Goal: Information Seeking & Learning: Learn about a topic

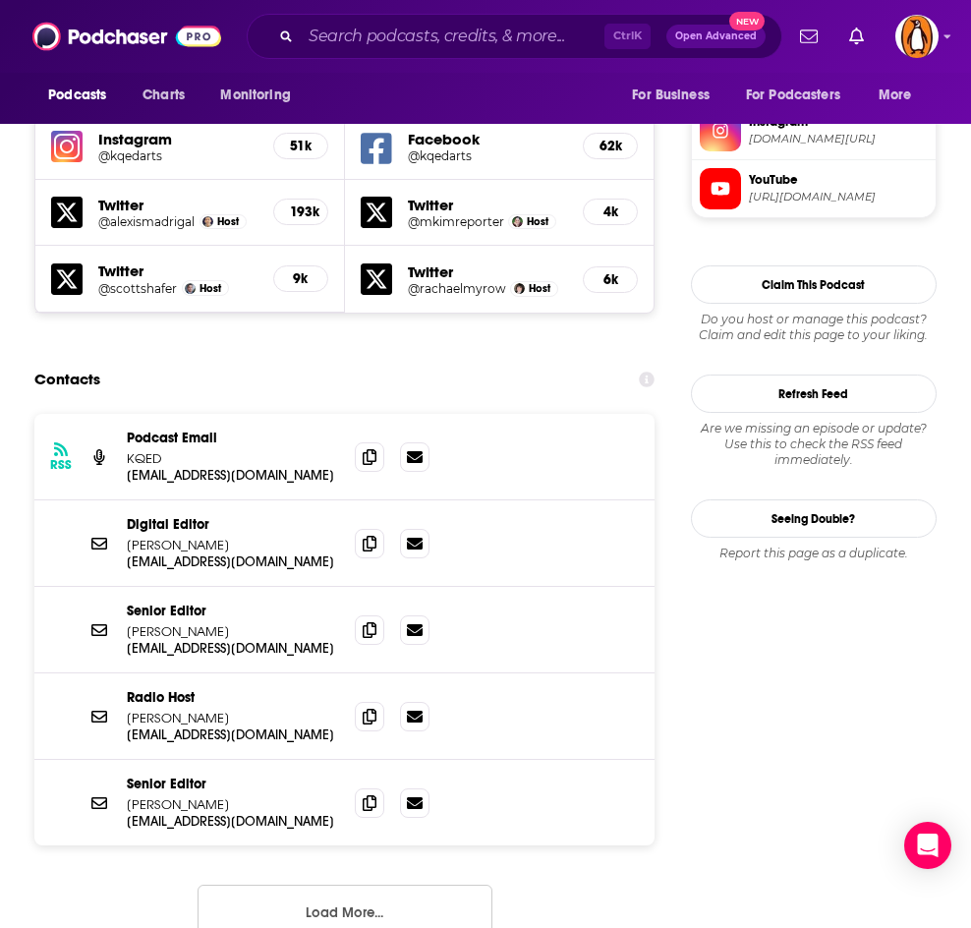
scroll to position [1790, 0]
click at [388, 53] on div "Ctrl K Open Advanced New" at bounding box center [515, 36] width 536 height 45
click at [381, 36] on input "Search podcasts, credits, & more..." at bounding box center [453, 36] width 304 height 31
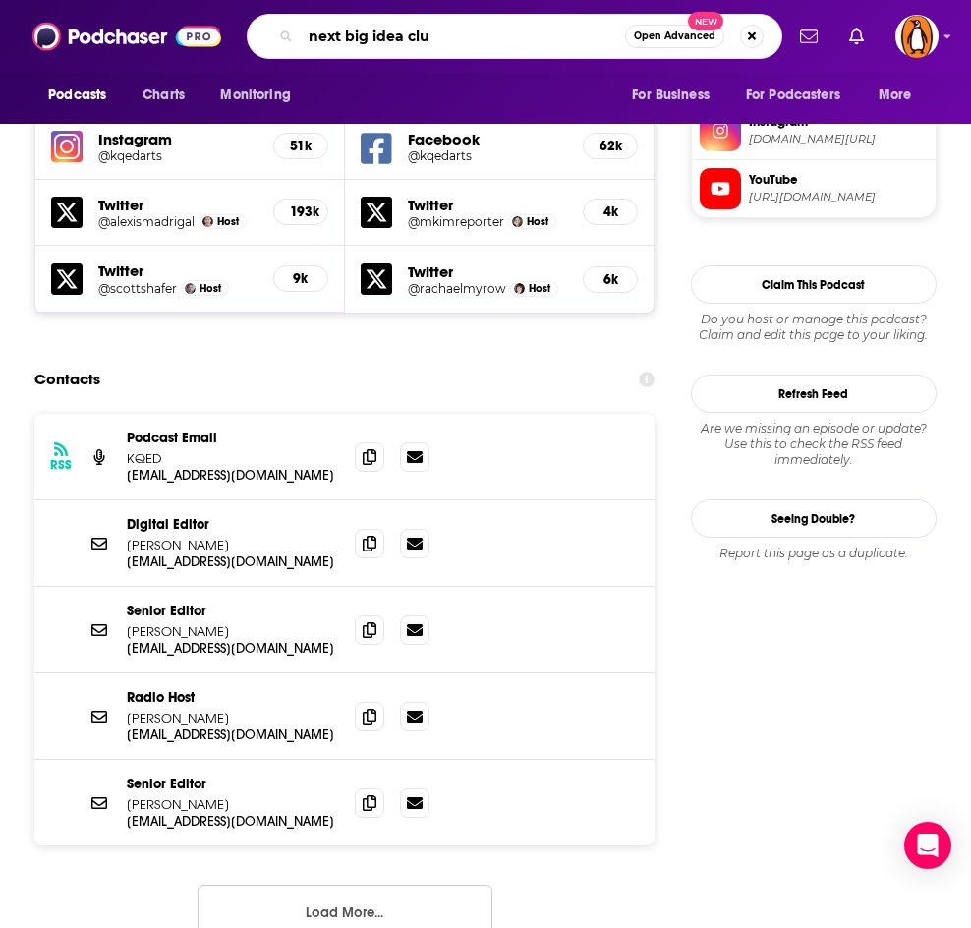
type input "next big idea club"
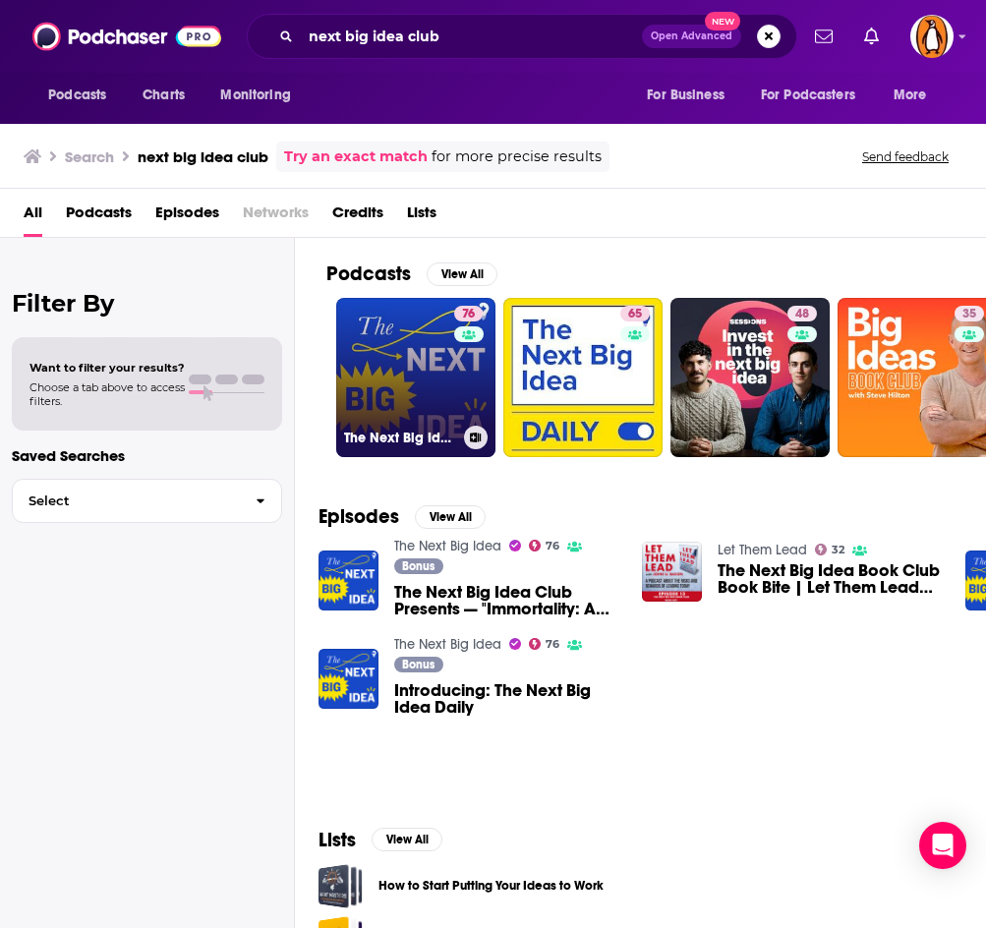
click at [376, 342] on link "76 The Next Big Idea" at bounding box center [415, 377] width 159 height 159
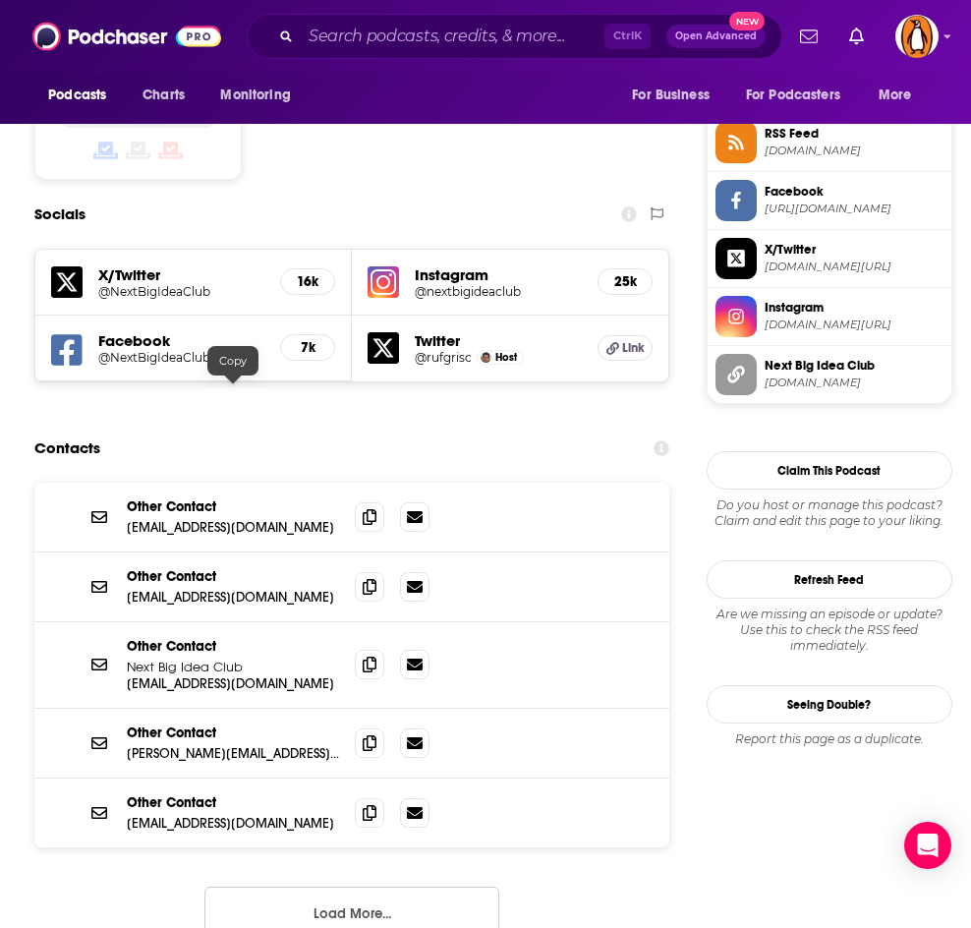
scroll to position [1605, 0]
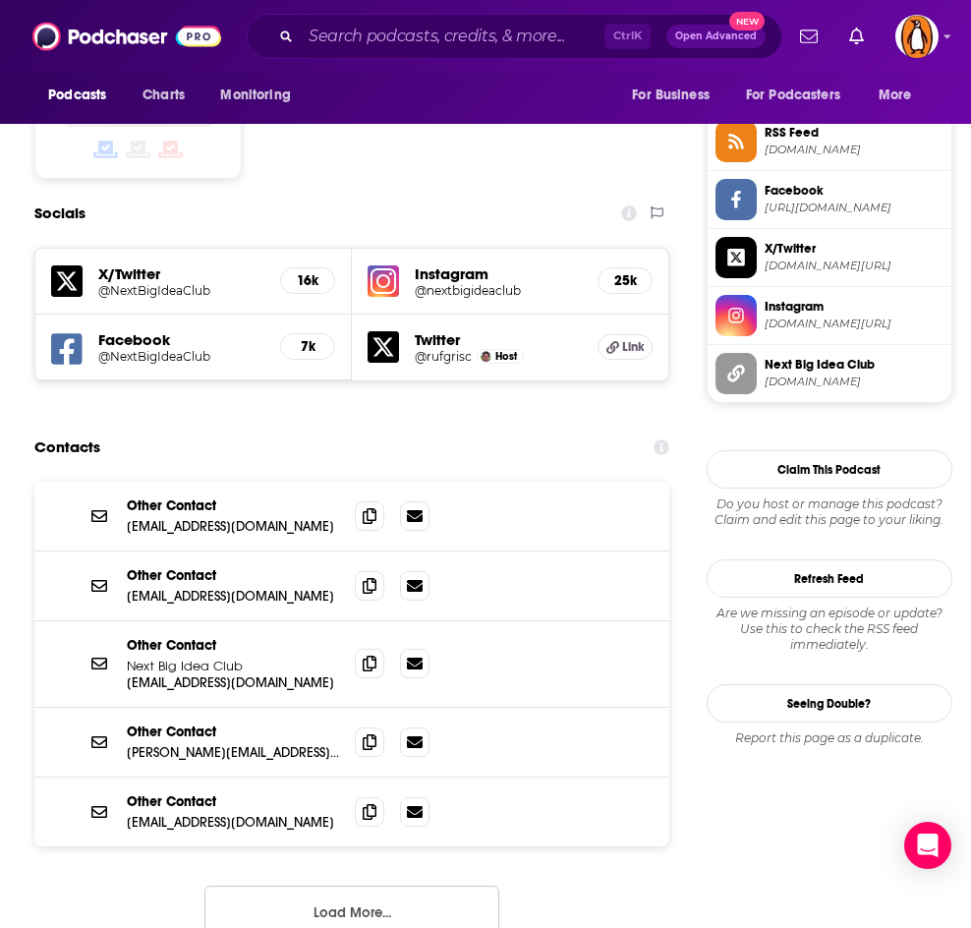
click at [270, 886] on button "Load More..." at bounding box center [352, 912] width 295 height 53
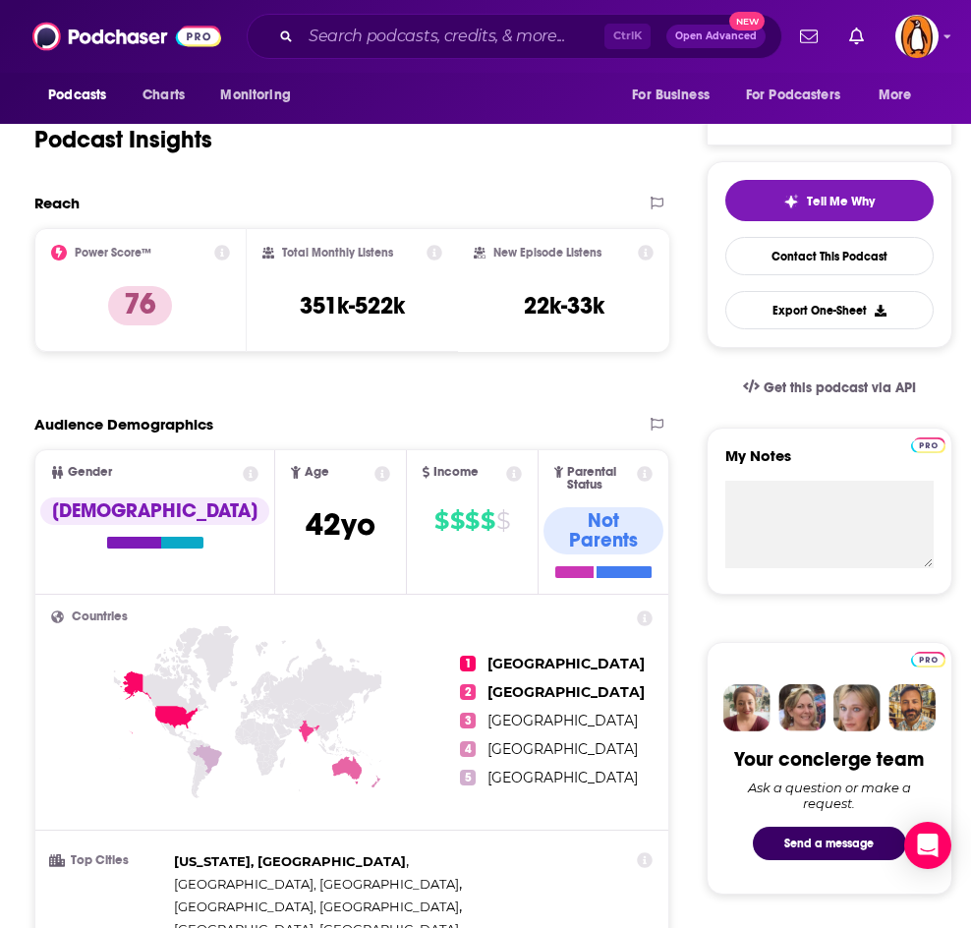
scroll to position [0, 0]
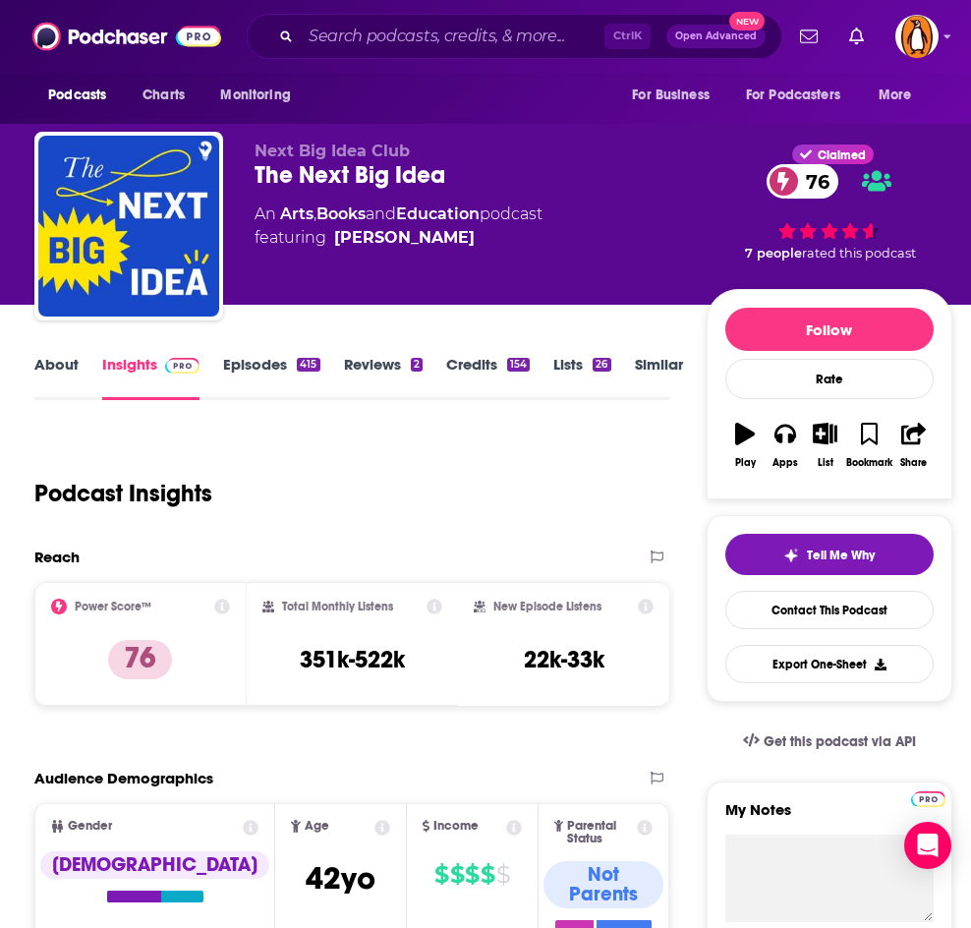
click at [71, 356] on link "About" at bounding box center [56, 377] width 44 height 45
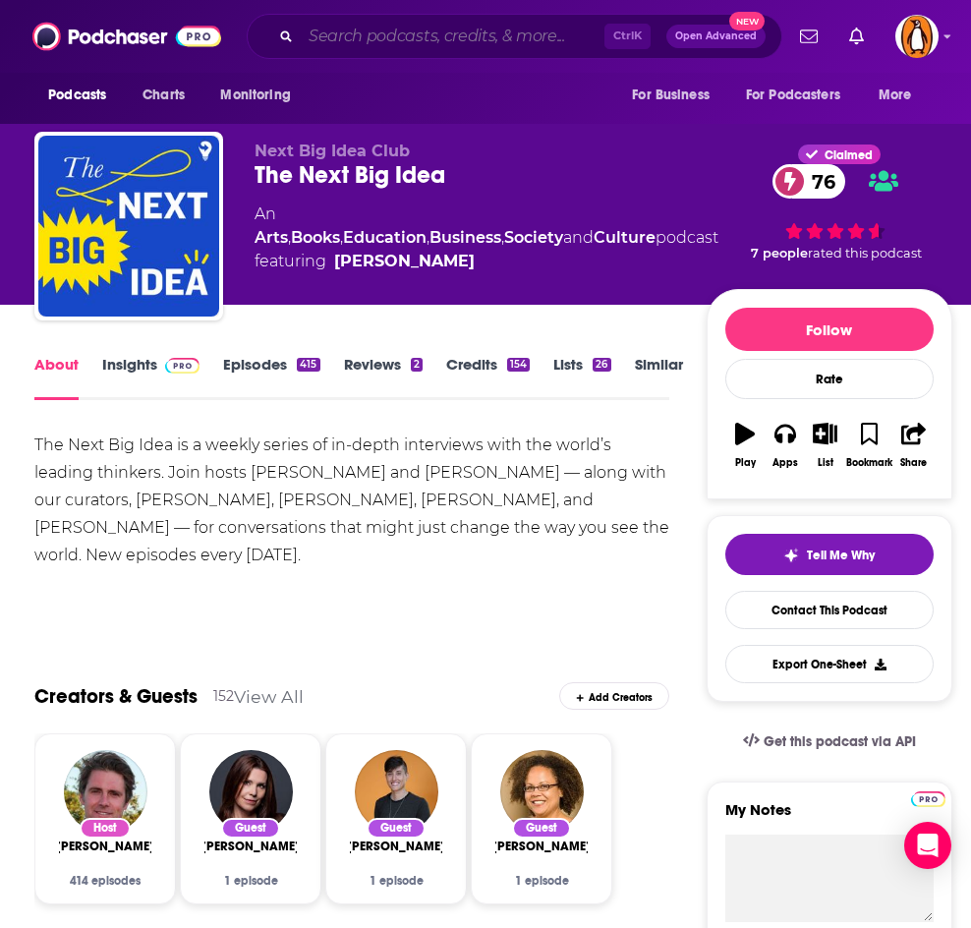
click at [384, 34] on input "Search podcasts, credits, & more..." at bounding box center [453, 36] width 304 height 31
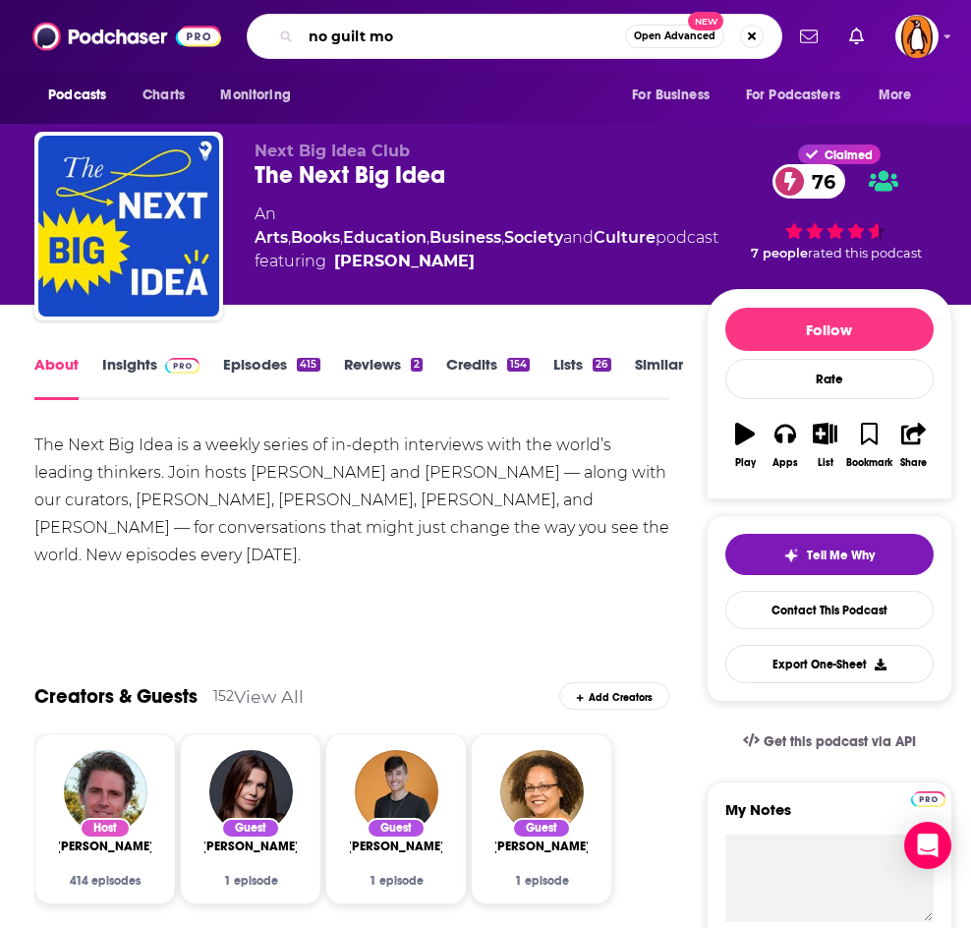
type input "no guilt mom"
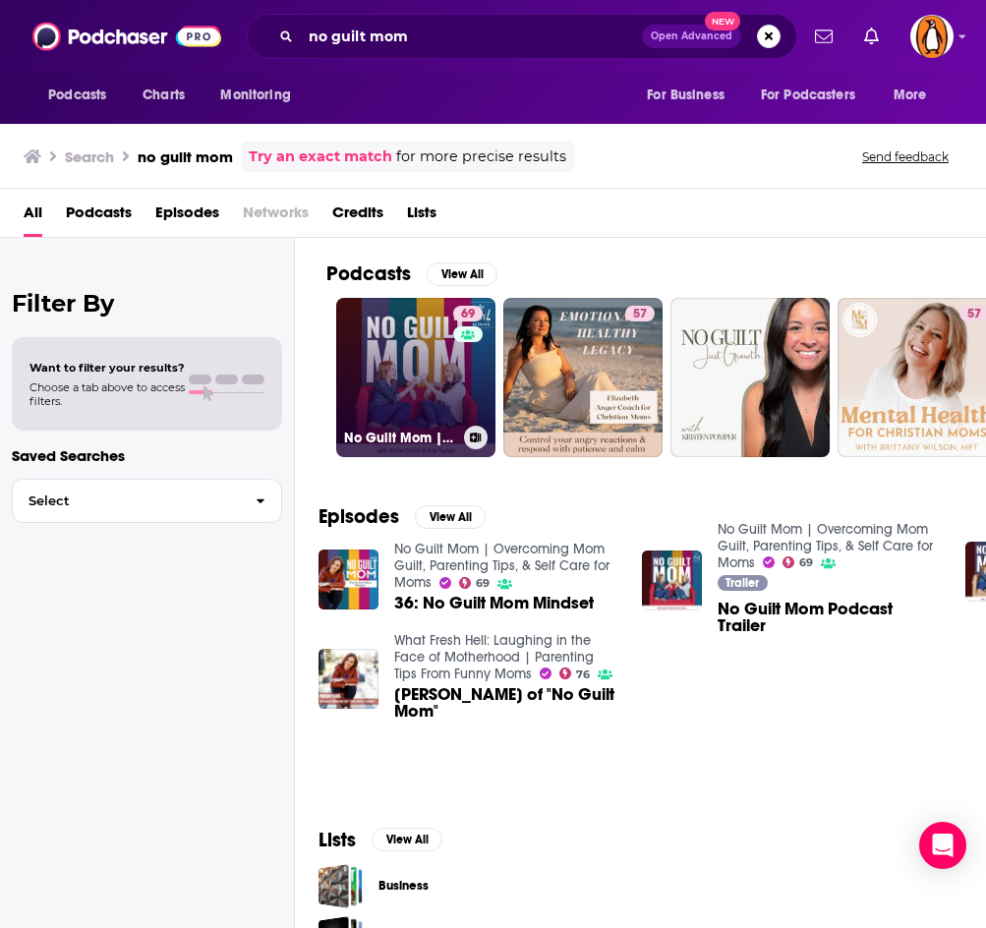
click at [386, 358] on link "69 No Guilt Mom | Overcoming Mom Guilt, Parenting Tips, & Self Care for Moms" at bounding box center [415, 377] width 159 height 159
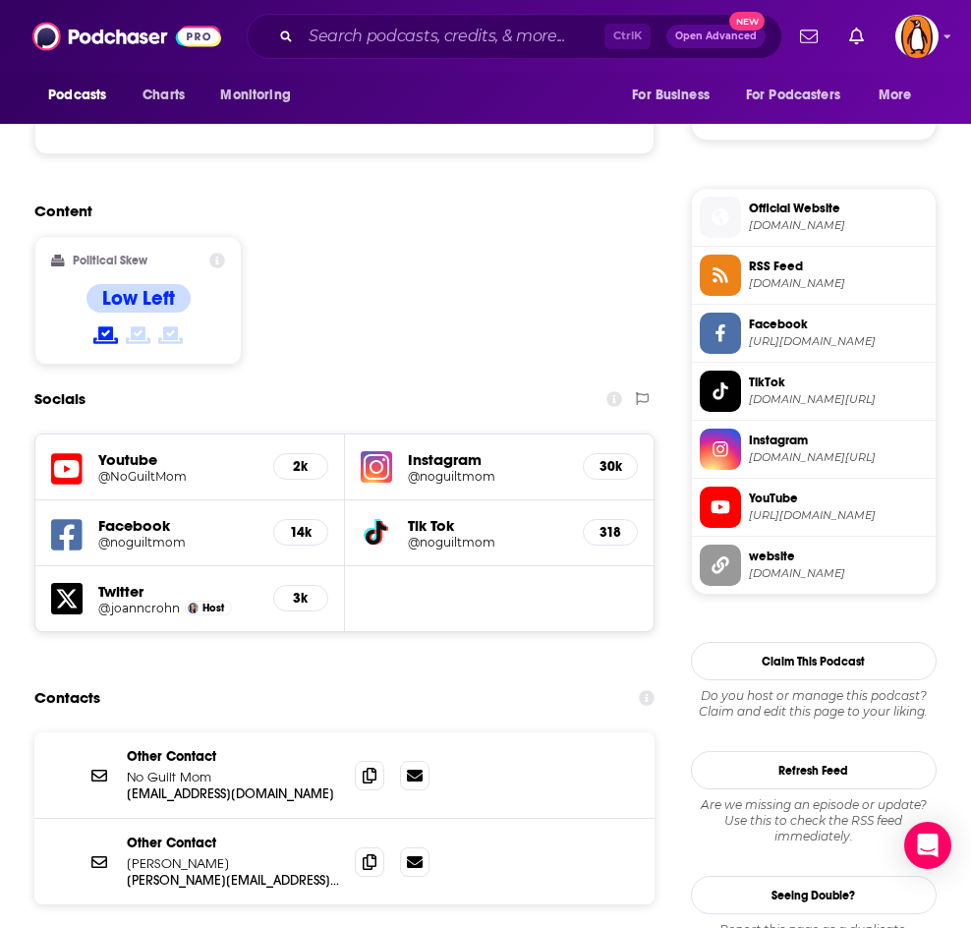
scroll to position [1586, 0]
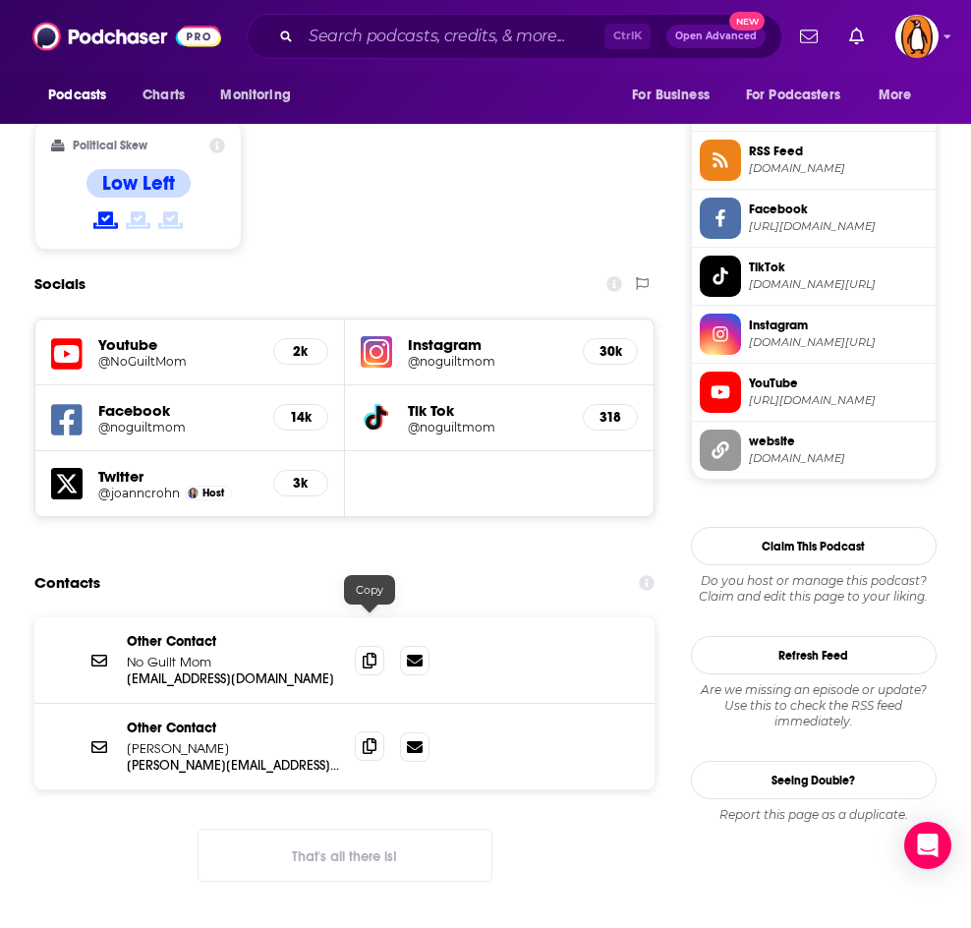
click at [367, 738] on icon at bounding box center [370, 746] width 14 height 16
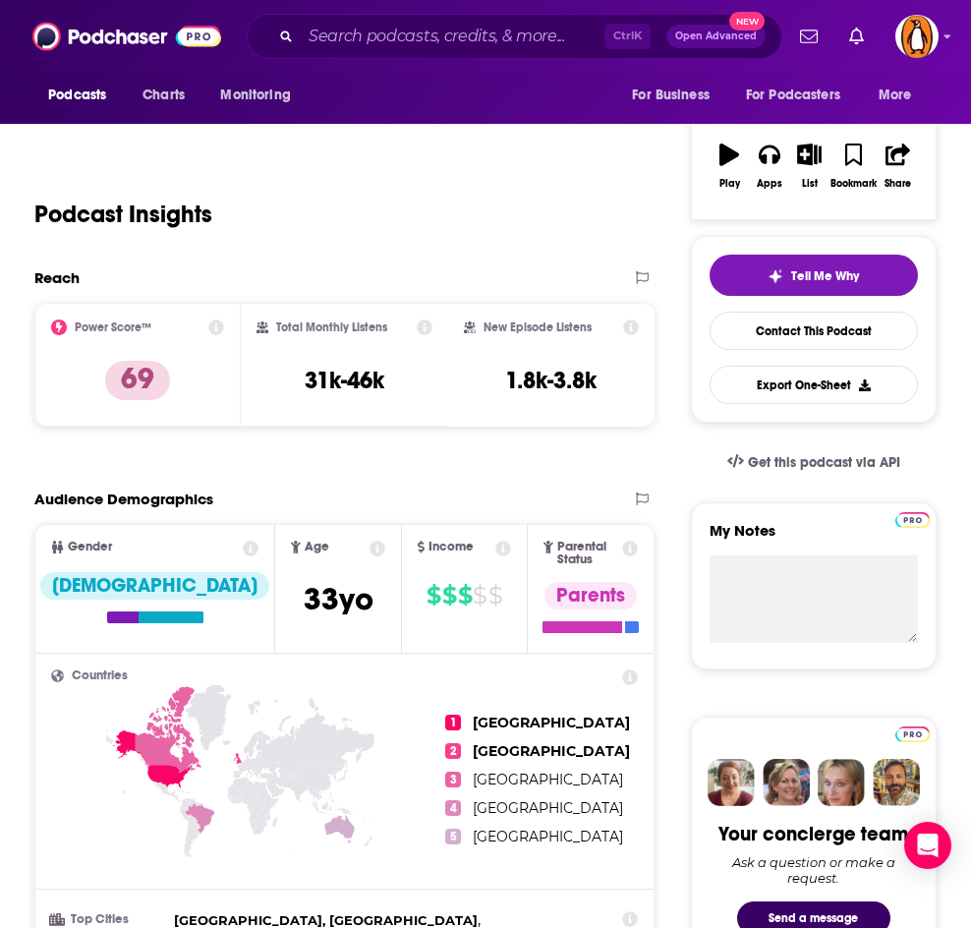
scroll to position [0, 0]
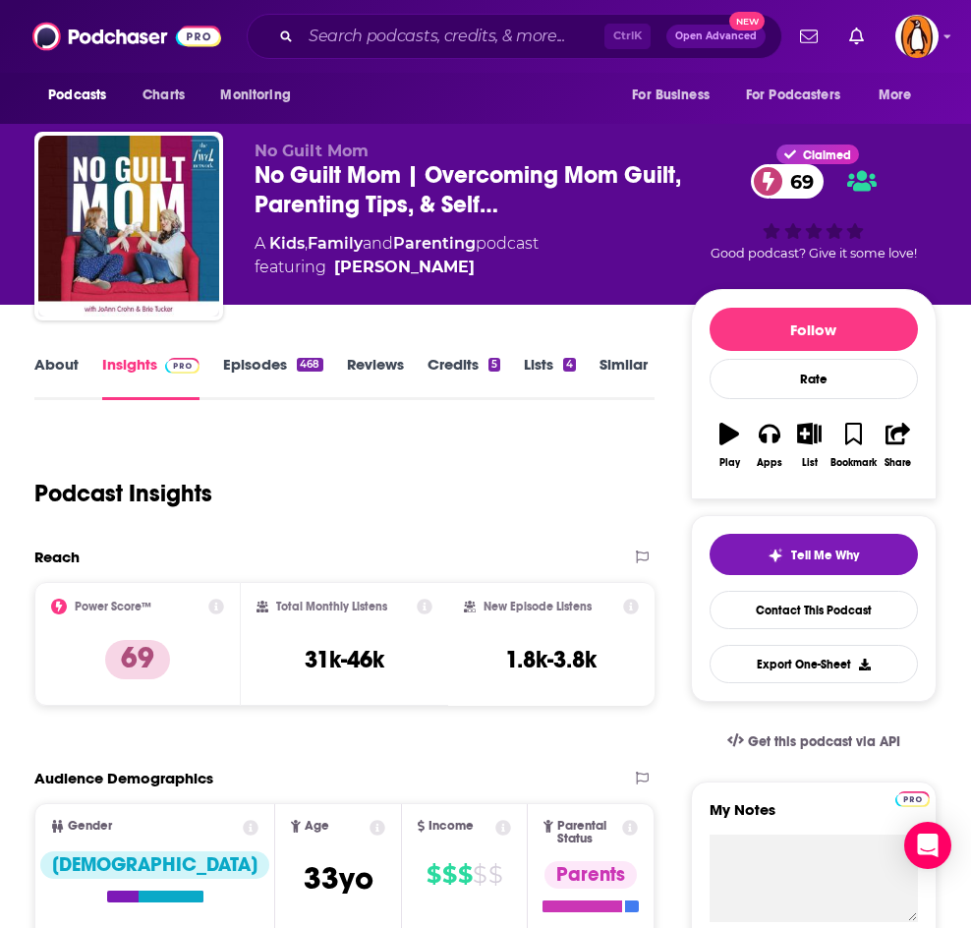
click at [369, 52] on div "Ctrl K Open Advanced New" at bounding box center [515, 36] width 536 height 45
click at [365, 48] on input "Search podcasts, credits, & more..." at bounding box center [453, 36] width 304 height 31
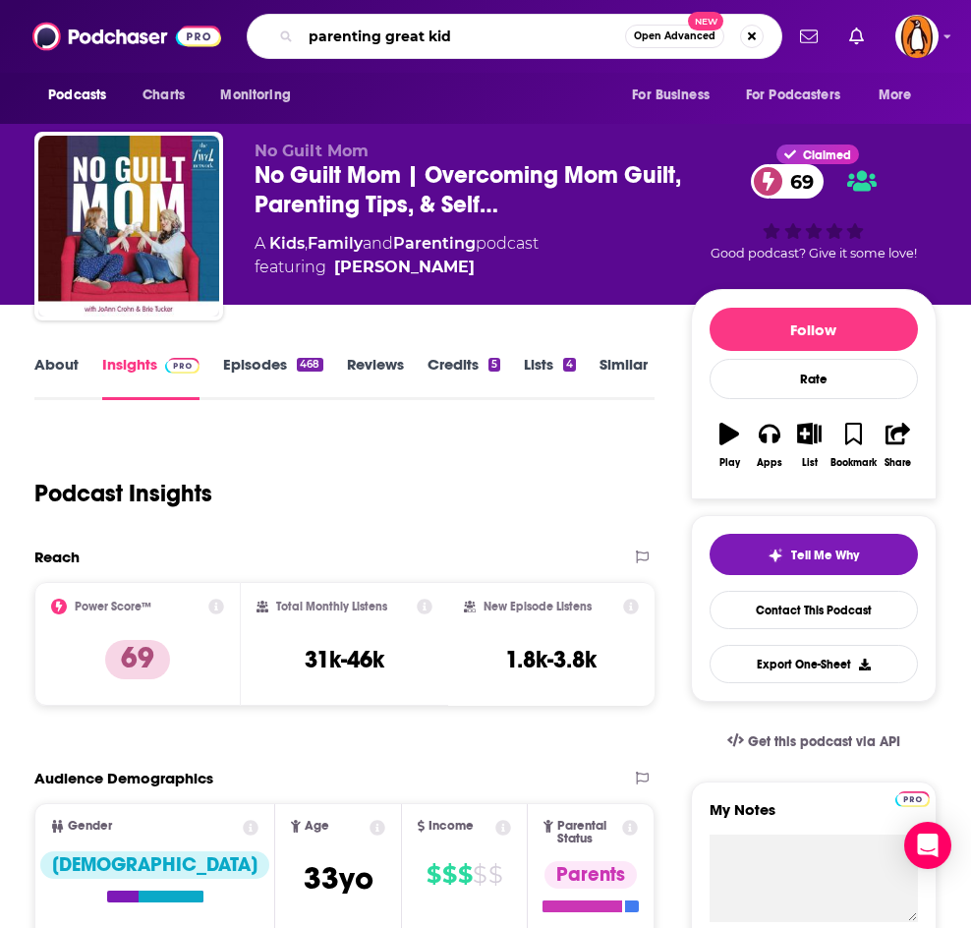
type input "parenting great kids"
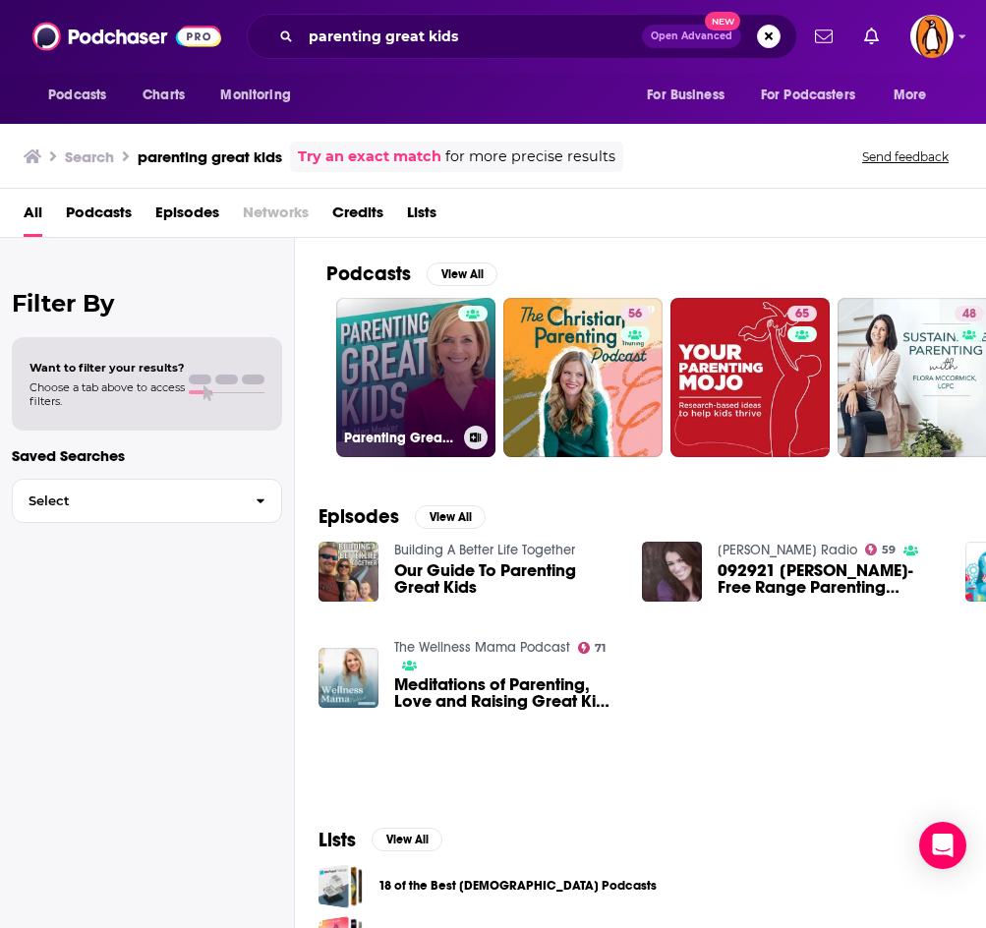
click at [418, 349] on link "Parenting Great Kids with [PERSON_NAME]" at bounding box center [415, 377] width 159 height 159
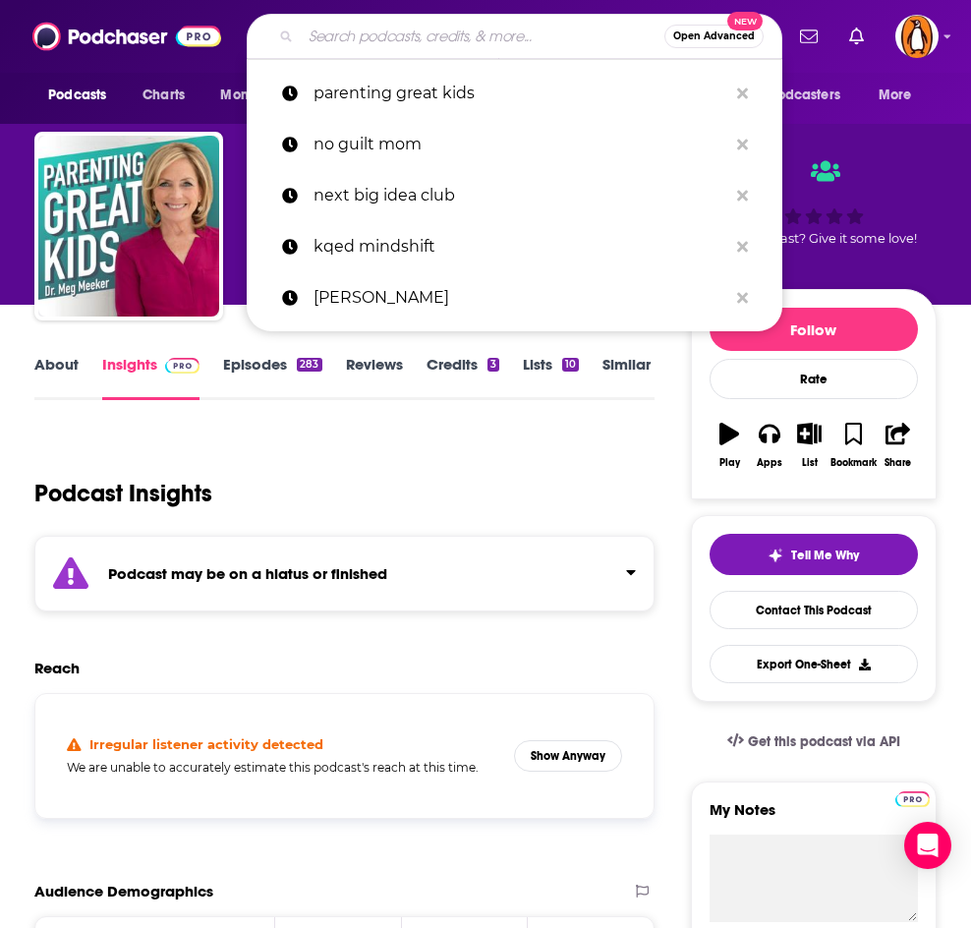
click at [371, 30] on input "Search podcasts, credits, & more..." at bounding box center [483, 36] width 364 height 31
paste input "Parenting The Adlerian Way"
type input "Parenting The Adlerian Way"
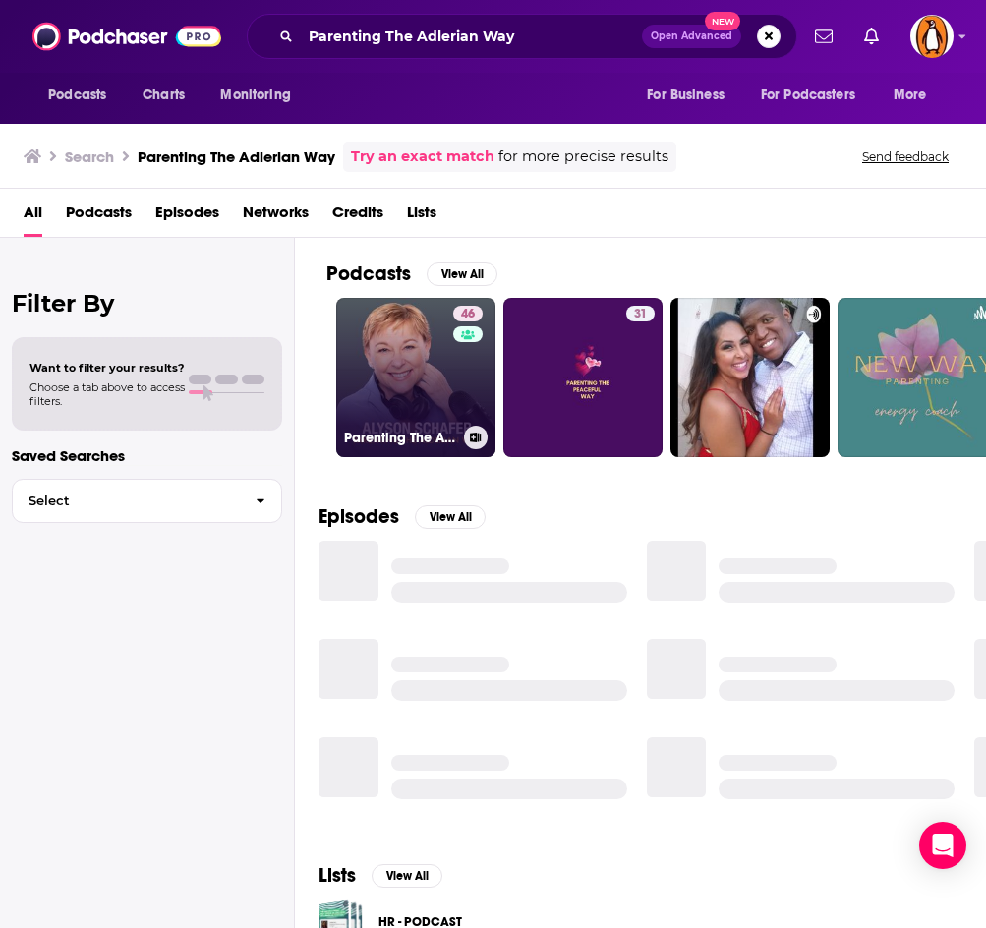
click at [411, 332] on link "[STREET_ADDRESS]" at bounding box center [415, 377] width 159 height 159
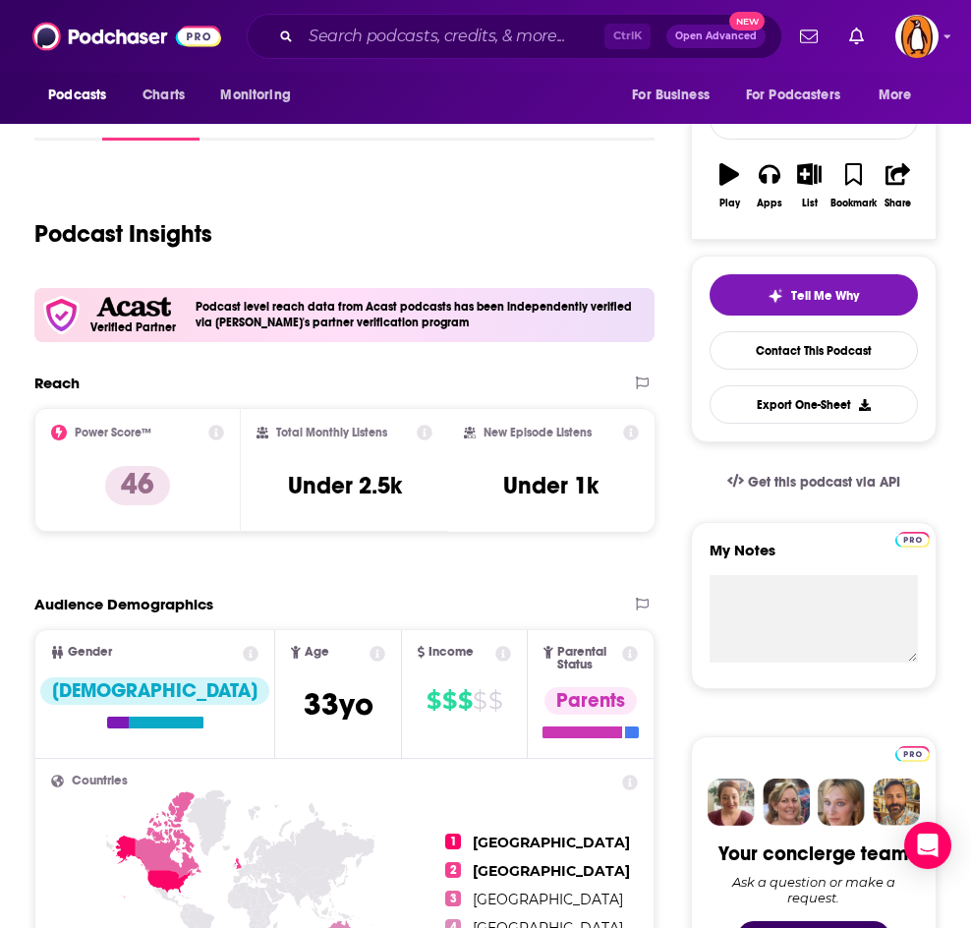
scroll to position [140, 0]
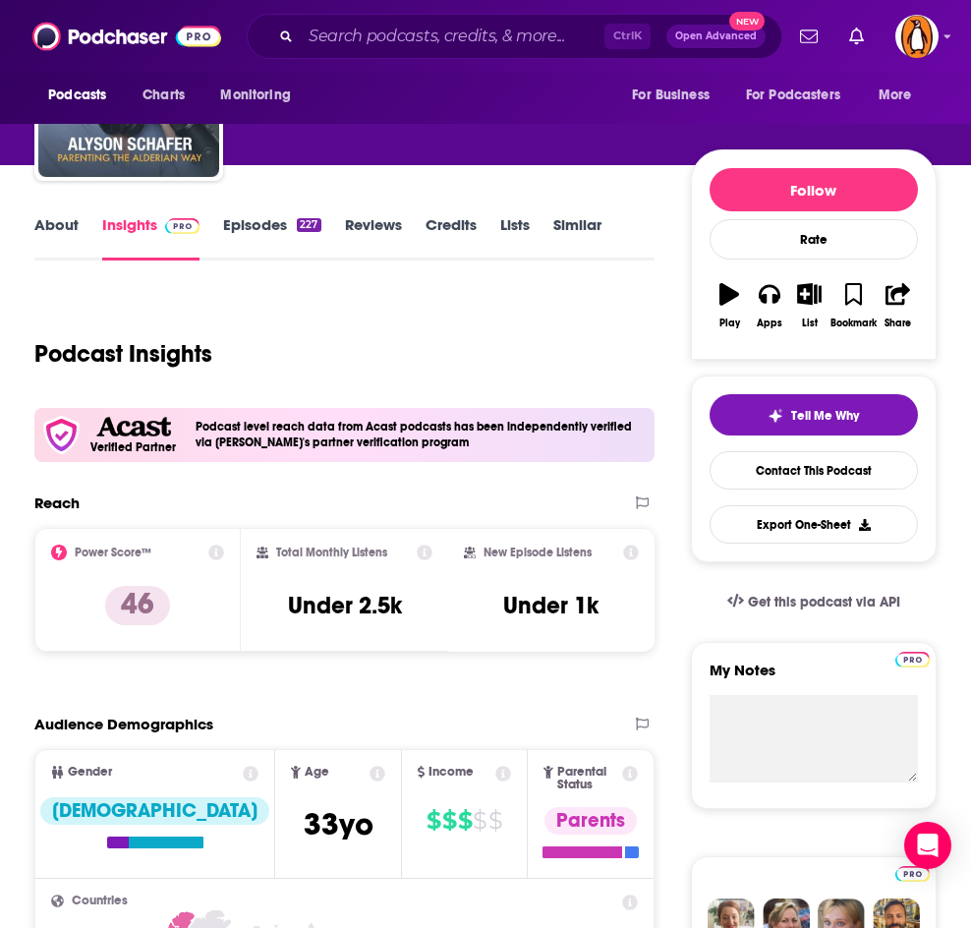
click at [66, 214] on div "About Insights Episodes 227 Reviews Credits Lists Similar" at bounding box center [344, 236] width 620 height 48
click at [48, 230] on link "About" at bounding box center [56, 237] width 44 height 45
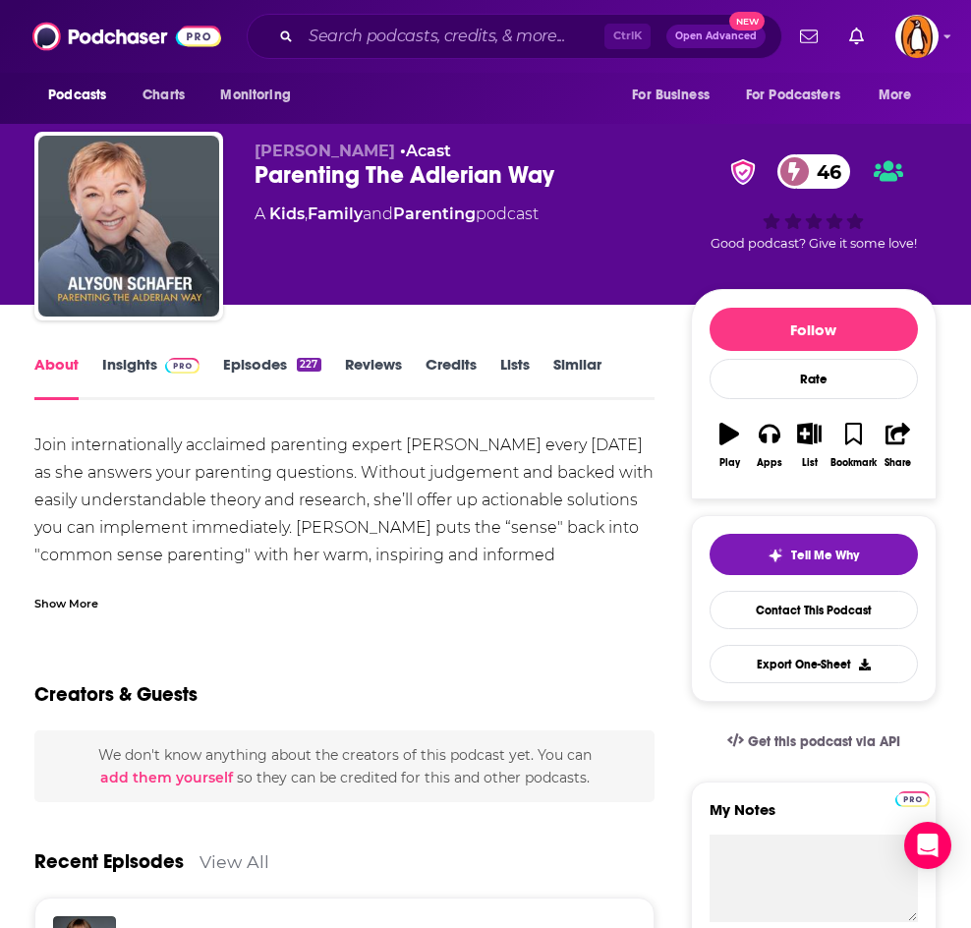
click at [81, 590] on div "Show More" at bounding box center [344, 595] width 620 height 33
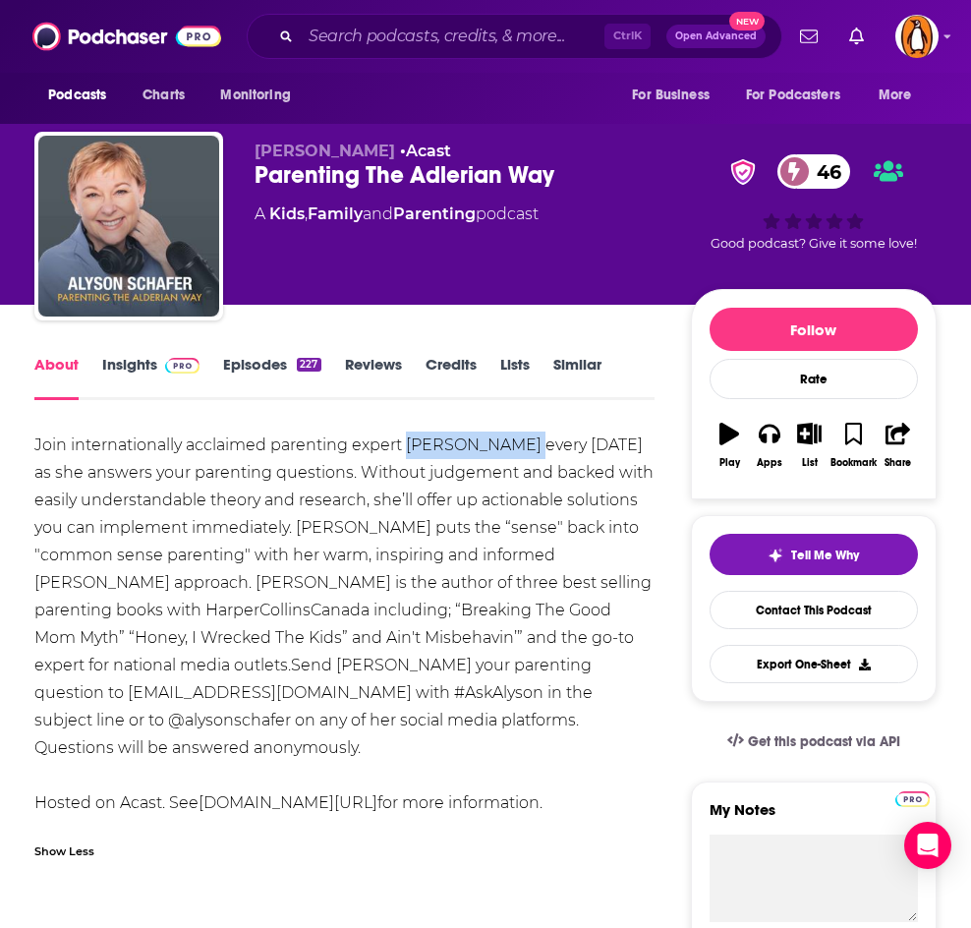
drag, startPoint x: 518, startPoint y: 442, endPoint x: 410, endPoint y: 441, distance: 108.2
click at [410, 441] on div "Join internationally acclaimed parenting expert [PERSON_NAME] every [DATE] as s…" at bounding box center [344, 624] width 620 height 385
copy div "[PERSON_NAME]"
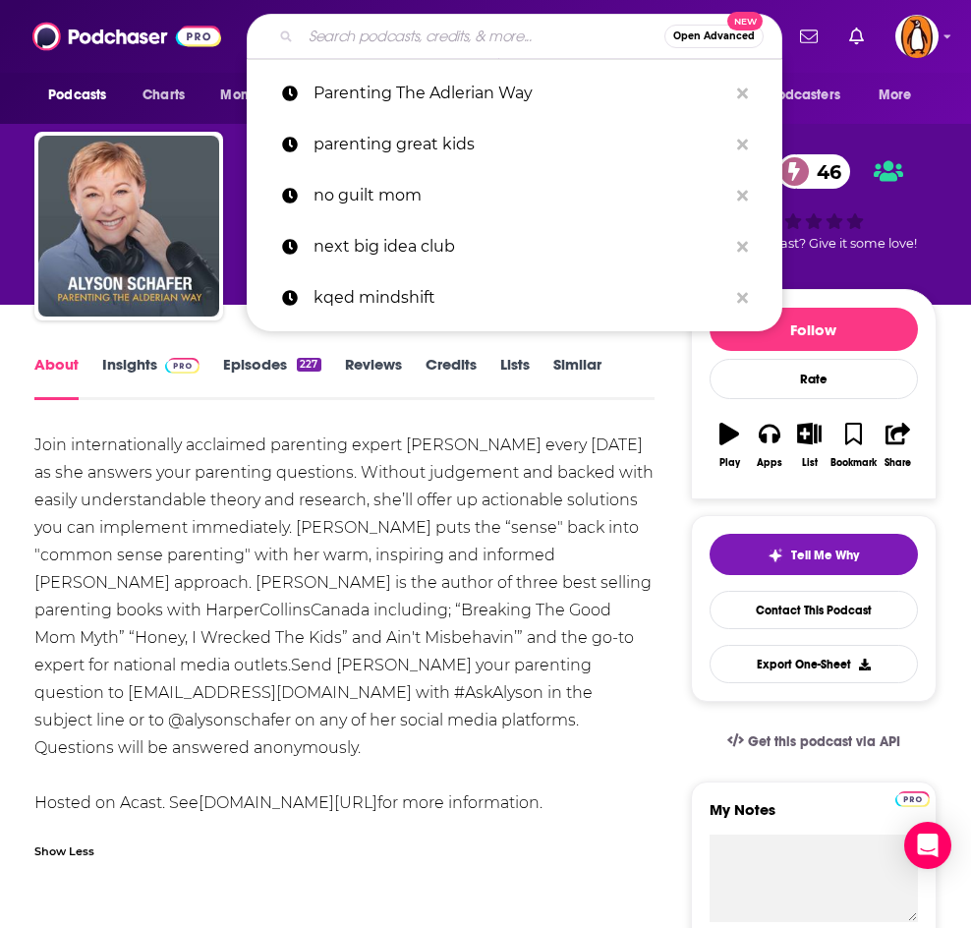
click at [448, 41] on input "Search podcasts, credits, & more..." at bounding box center [483, 36] width 364 height 31
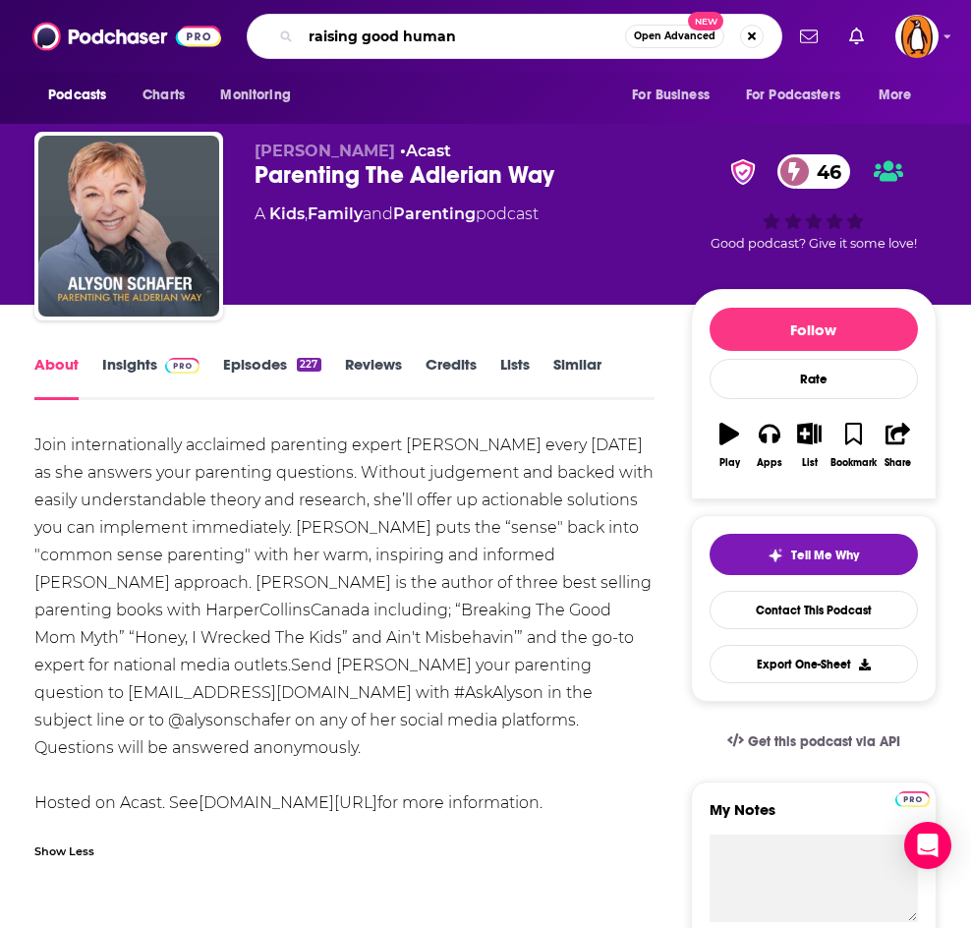
type input "raising good humans"
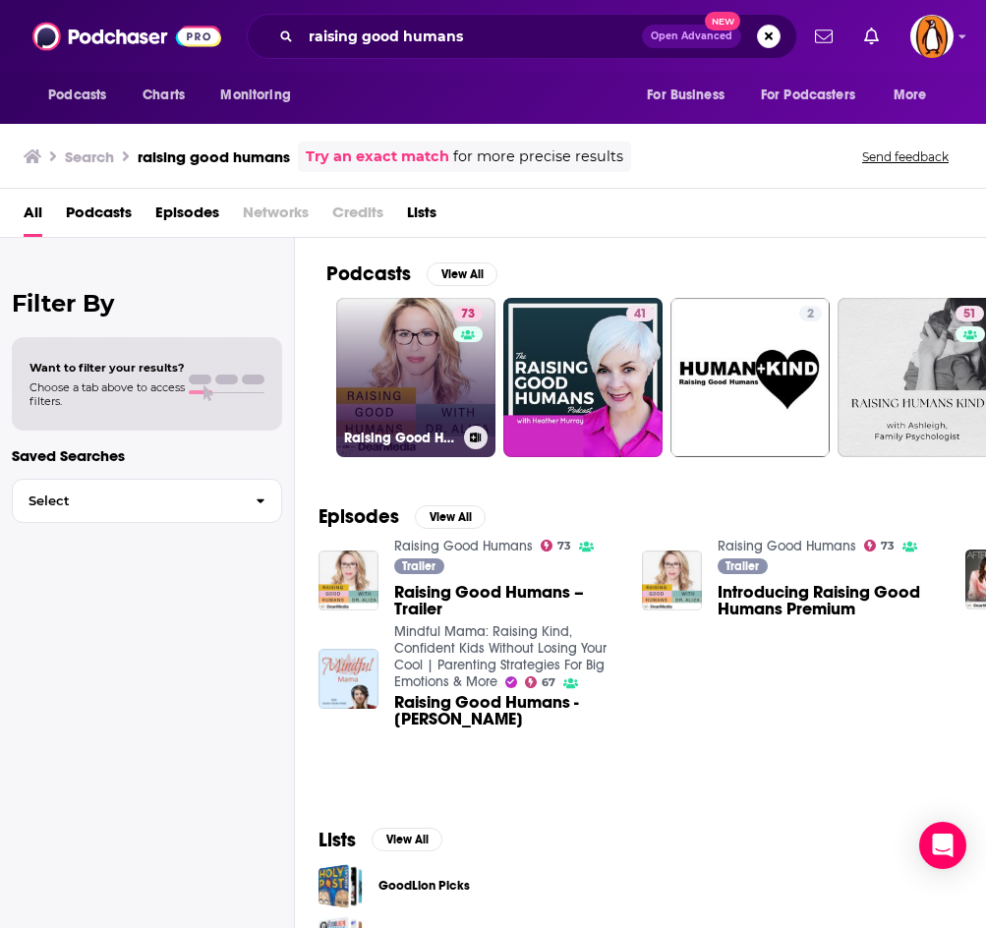
click at [399, 381] on link "73 Raising Good Humans" at bounding box center [415, 377] width 159 height 159
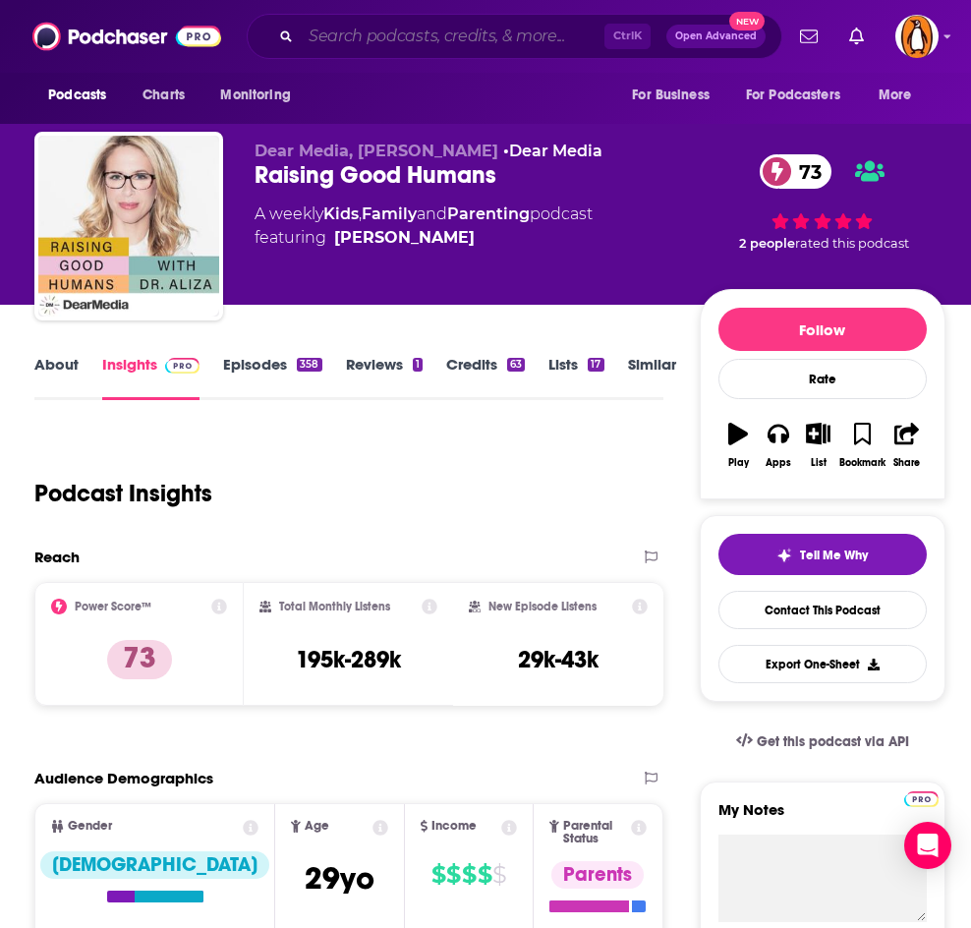
click at [433, 42] on input "Search podcasts, credits, & more..." at bounding box center [453, 36] width 304 height 31
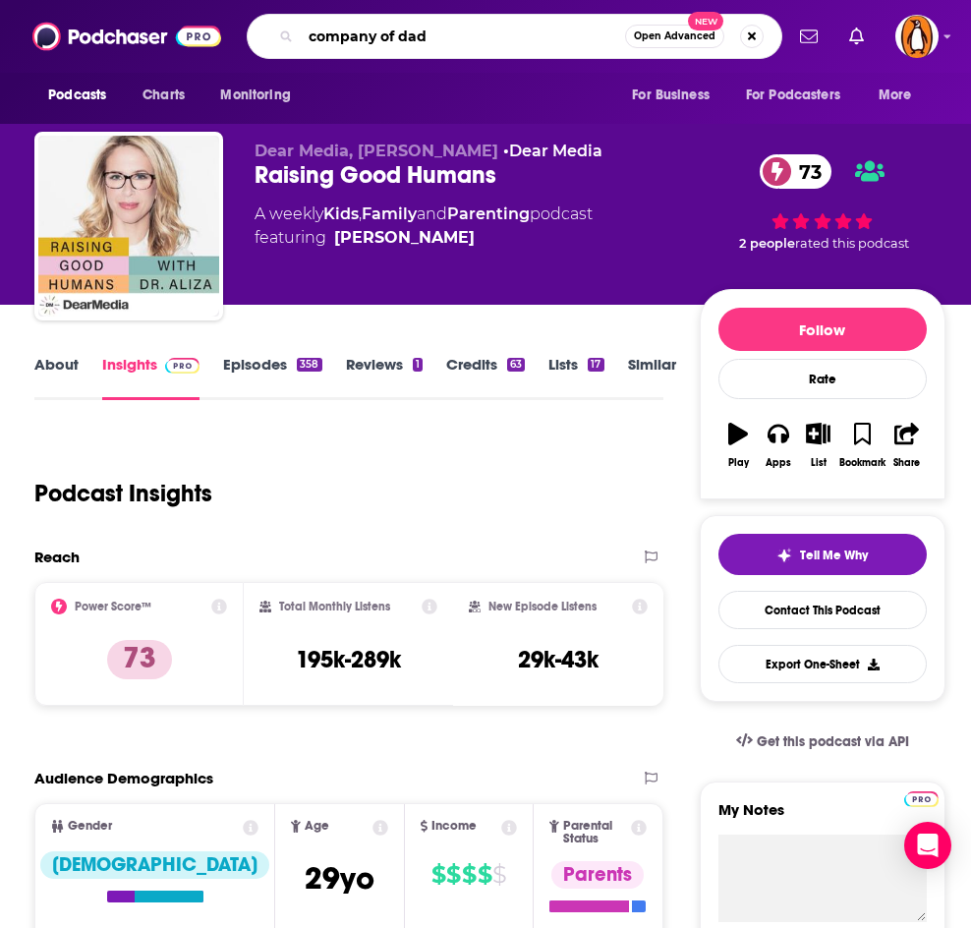
type input "company of dads"
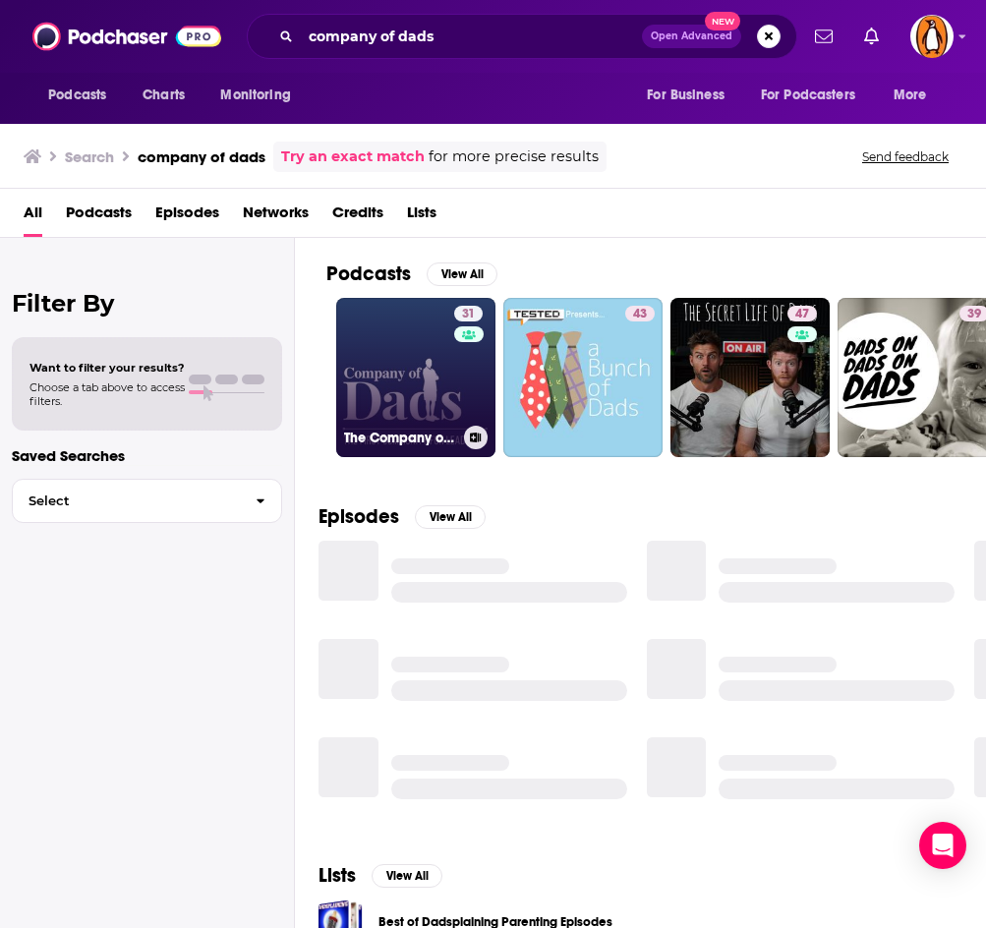
click at [413, 331] on link "31 The Company of Dads Podcast" at bounding box center [415, 377] width 159 height 159
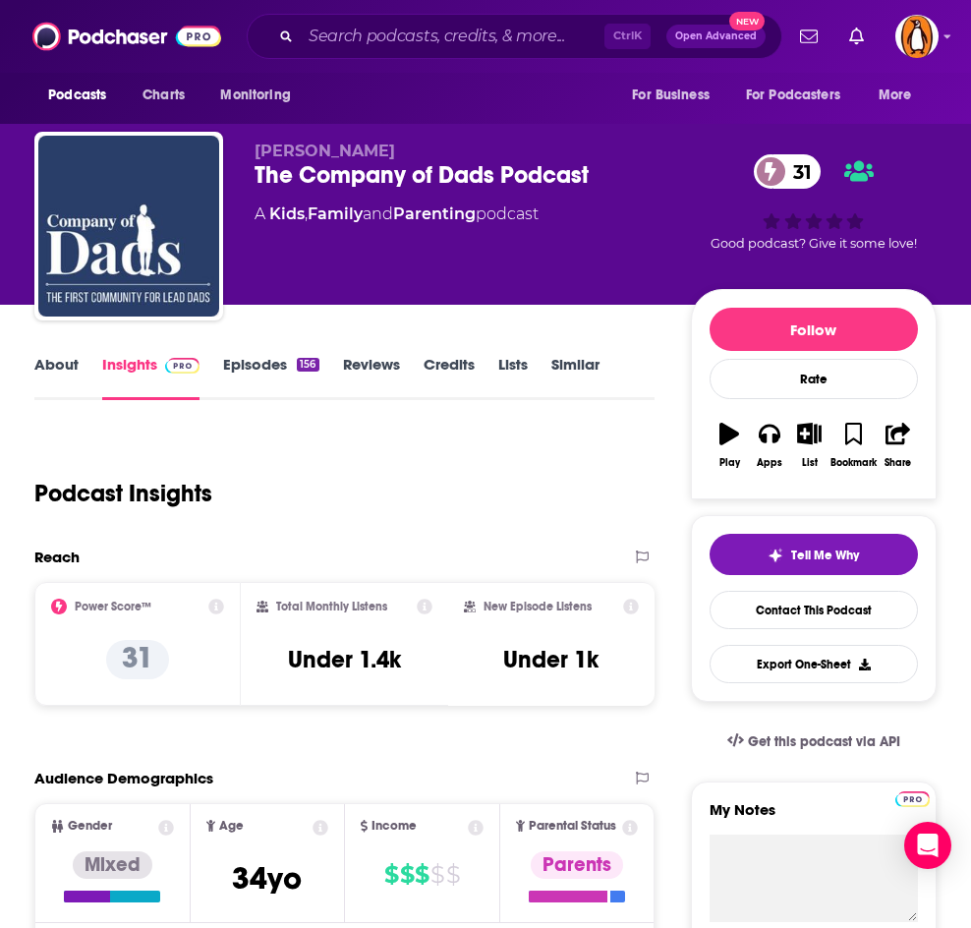
click at [44, 360] on link "About" at bounding box center [56, 377] width 44 height 45
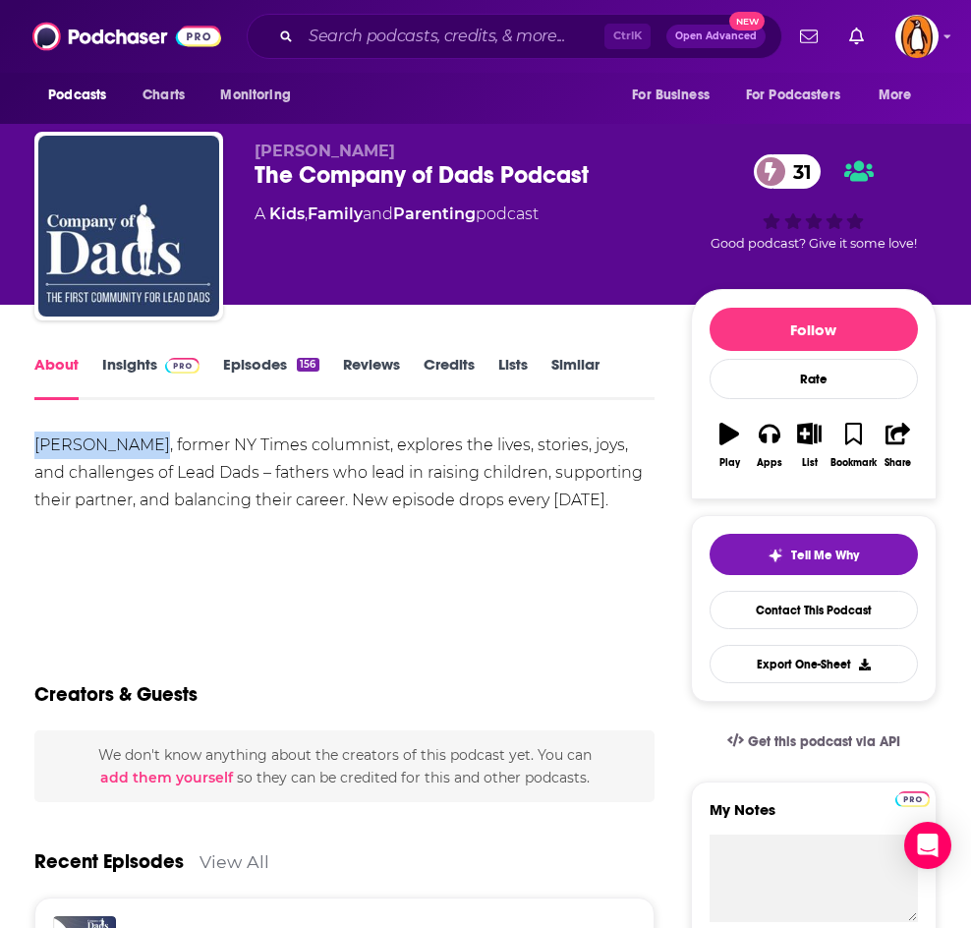
drag, startPoint x: 132, startPoint y: 442, endPoint x: 19, endPoint y: 442, distance: 113.1
copy div "[PERSON_NAME]"
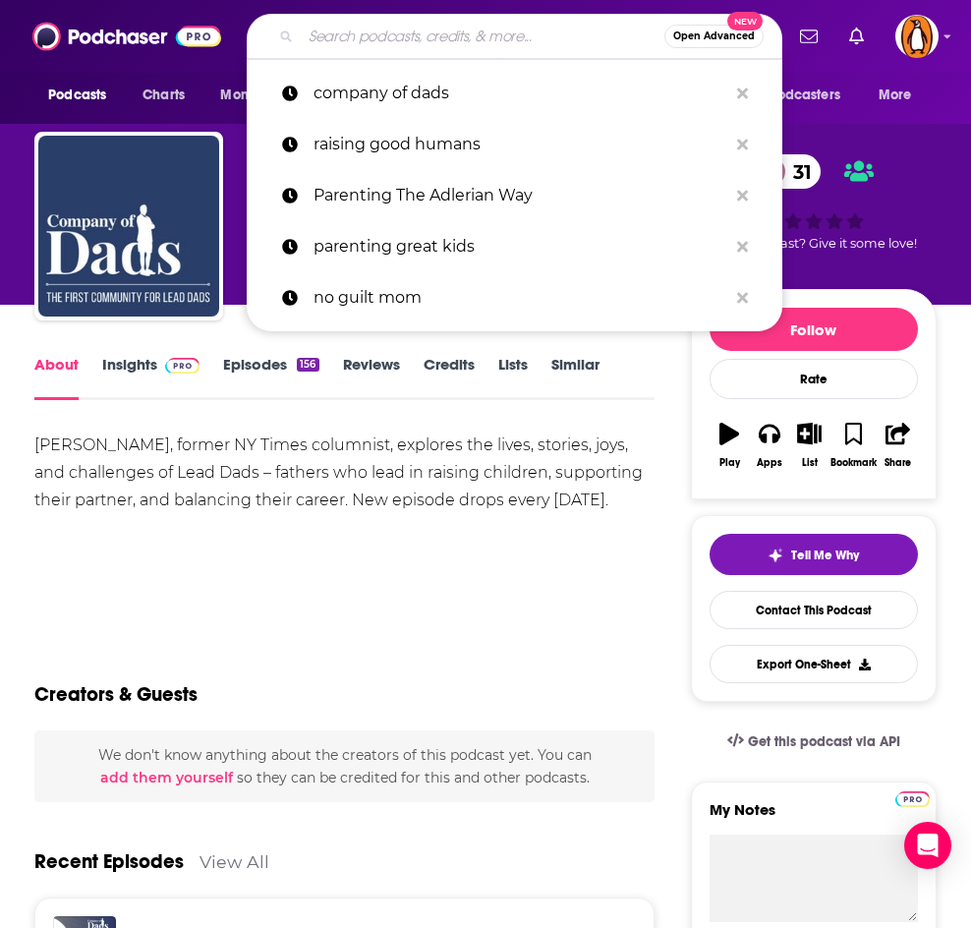
click at [401, 46] on input "Search podcasts, credits, & more..." at bounding box center [483, 36] width 364 height 31
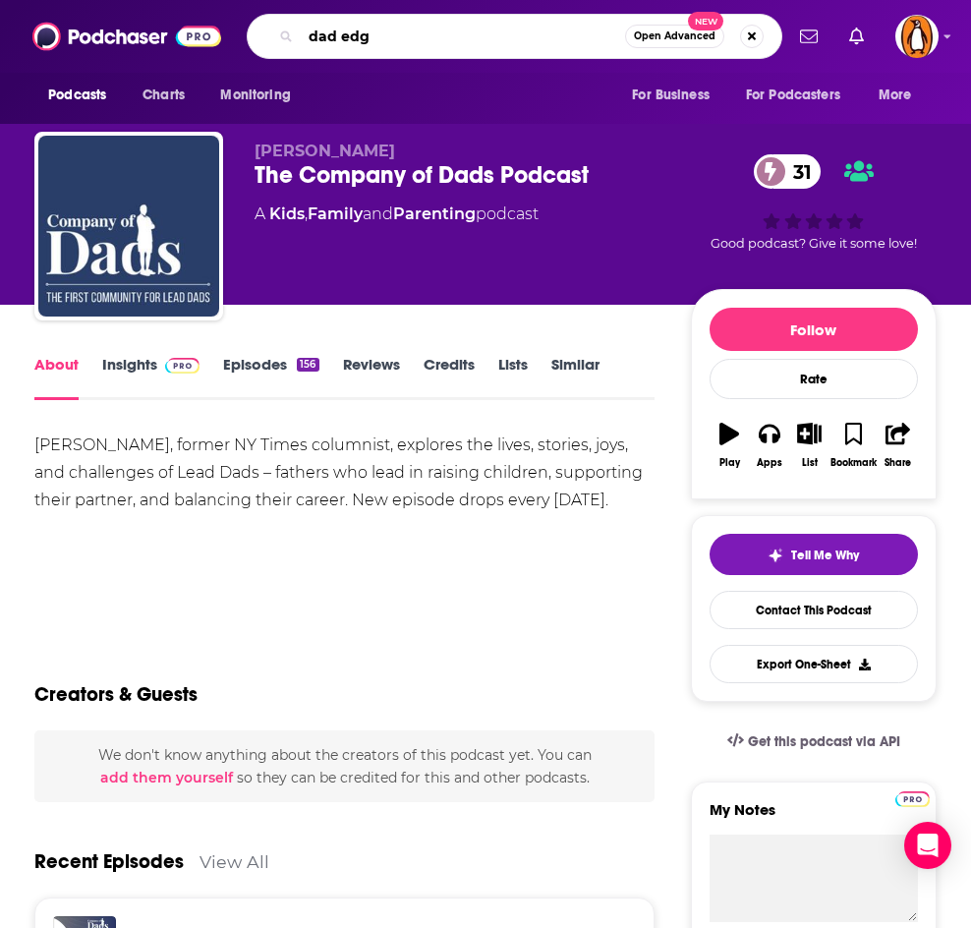
type input "dad edge"
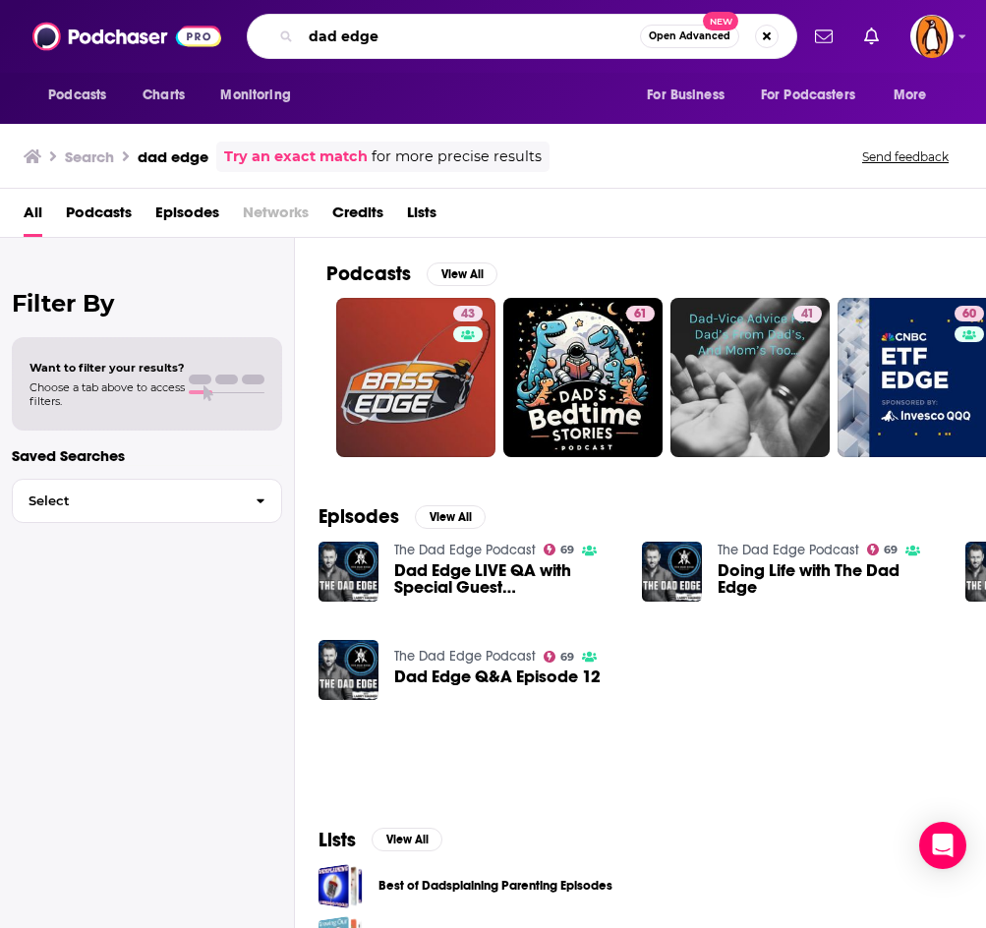
click at [434, 35] on input "dad edge" at bounding box center [470, 36] width 339 height 31
type input "dad edge podcast"
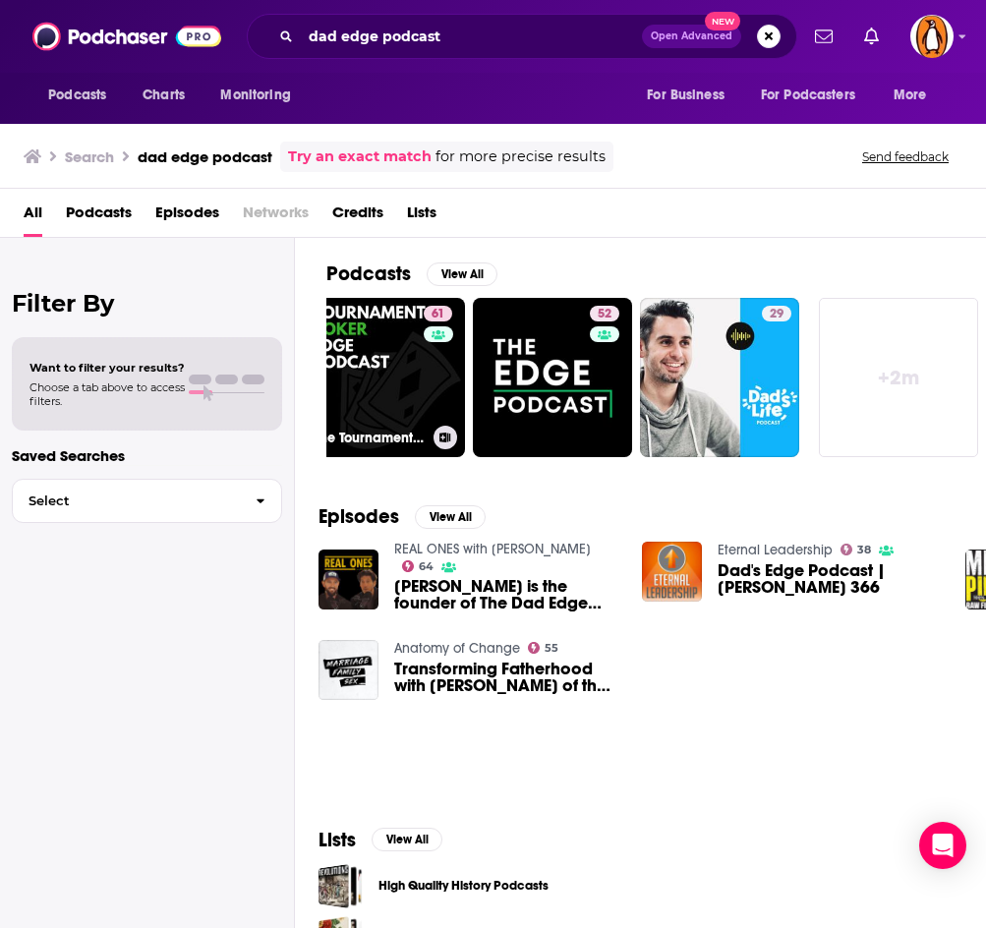
scroll to position [0, 279]
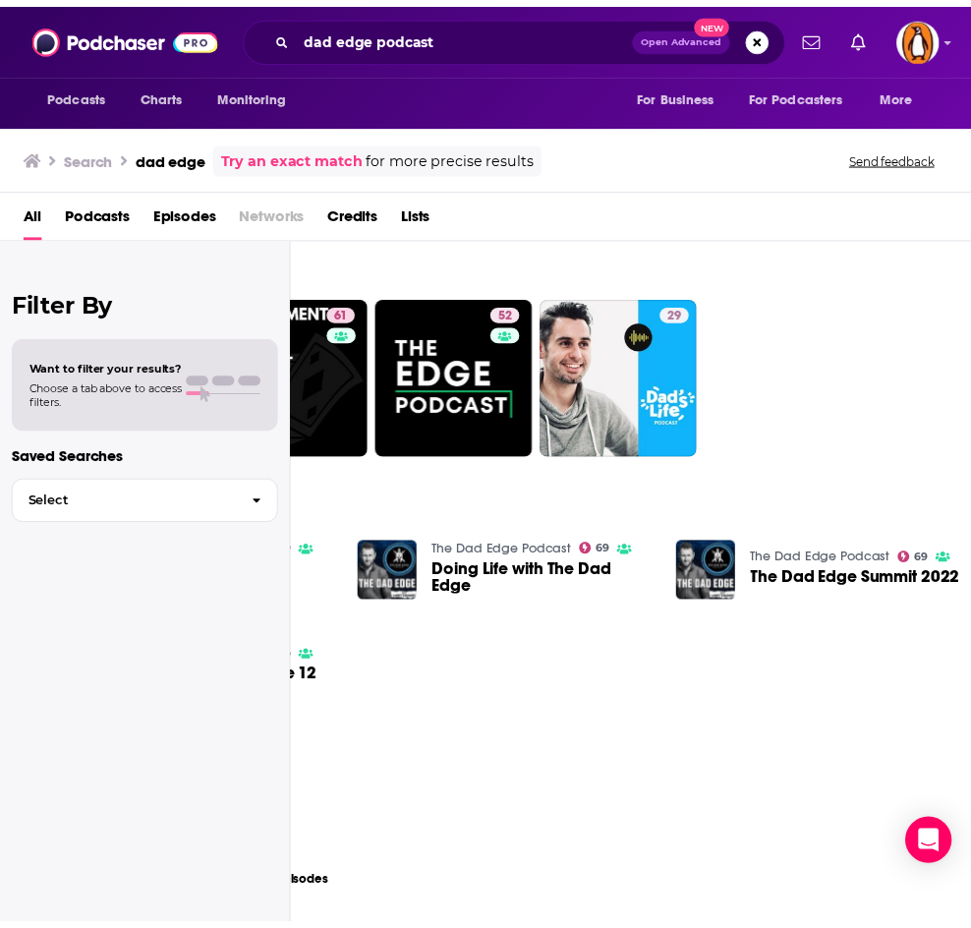
scroll to position [0, 680]
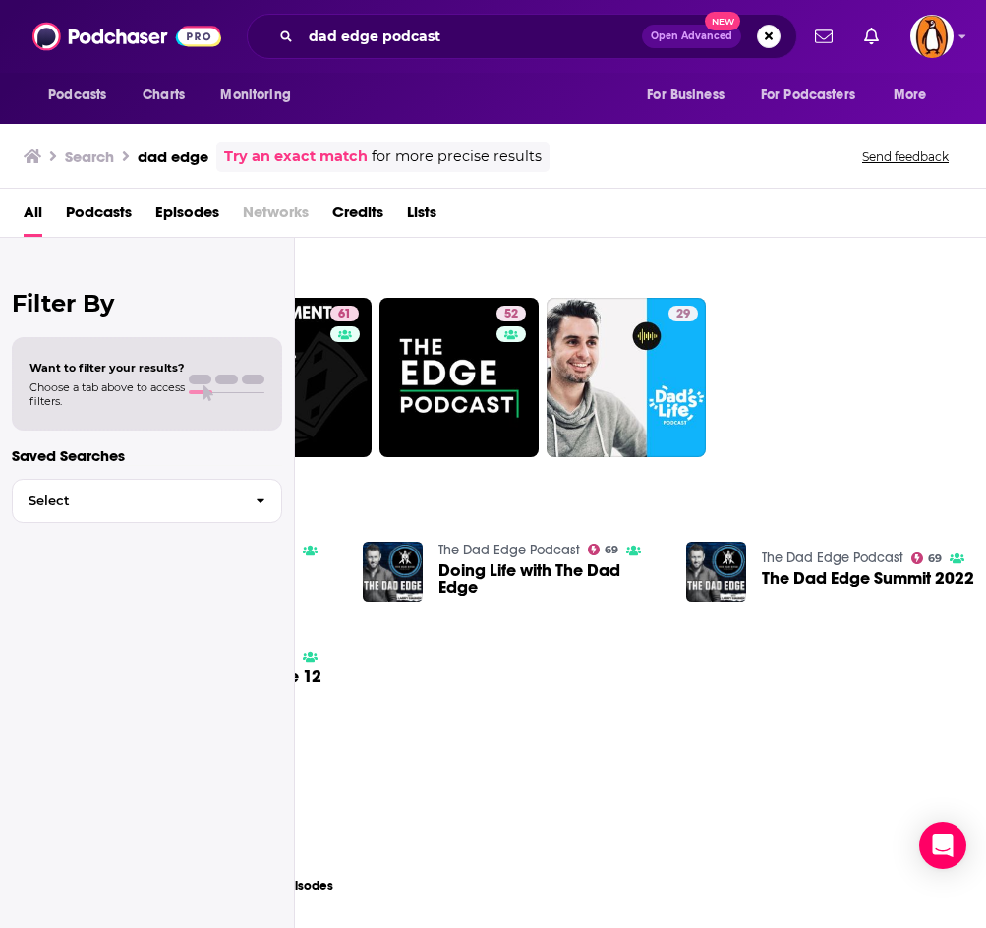
click at [504, 549] on link "The Dad Edge Podcast" at bounding box center [510, 550] width 142 height 17
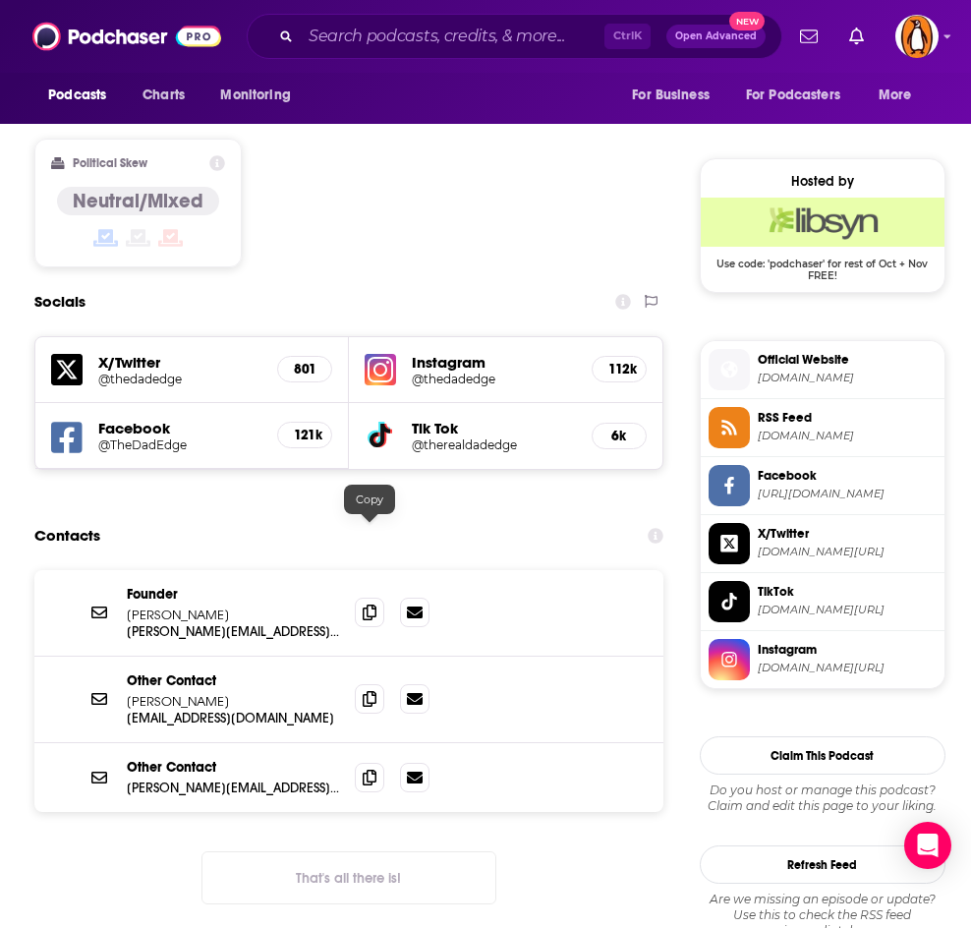
scroll to position [1517, 0]
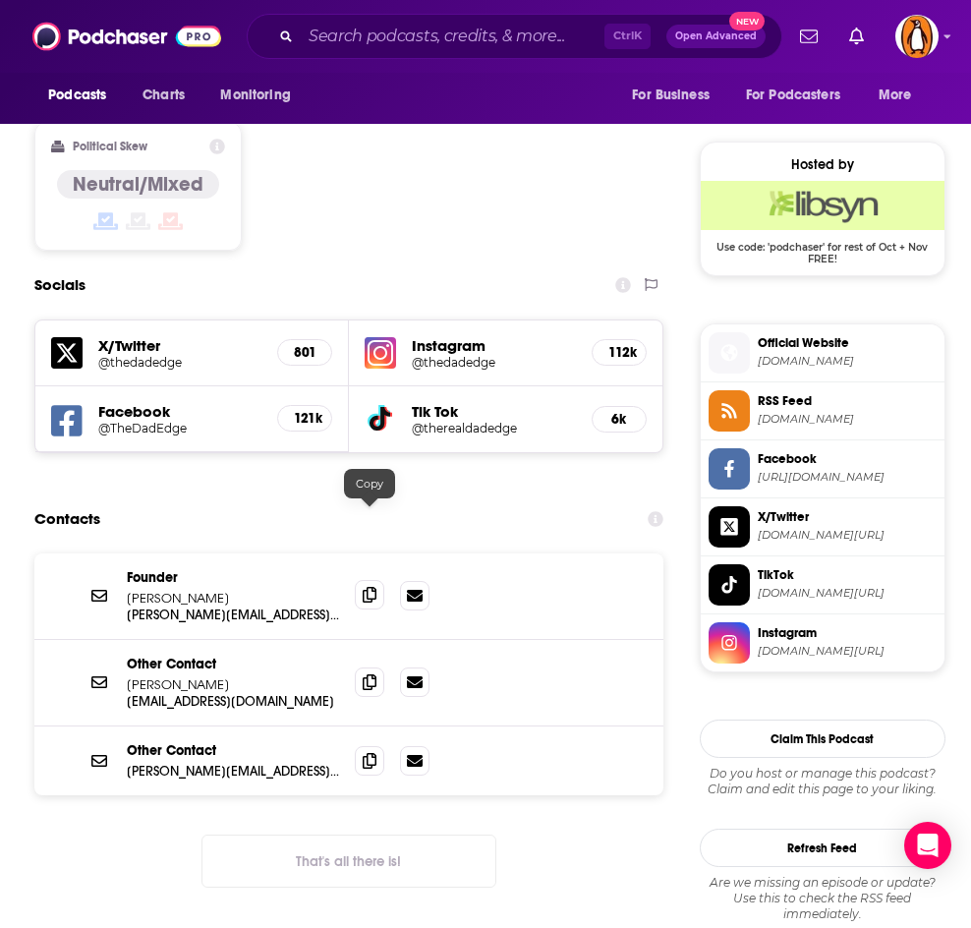
click at [374, 587] on icon at bounding box center [370, 595] width 14 height 16
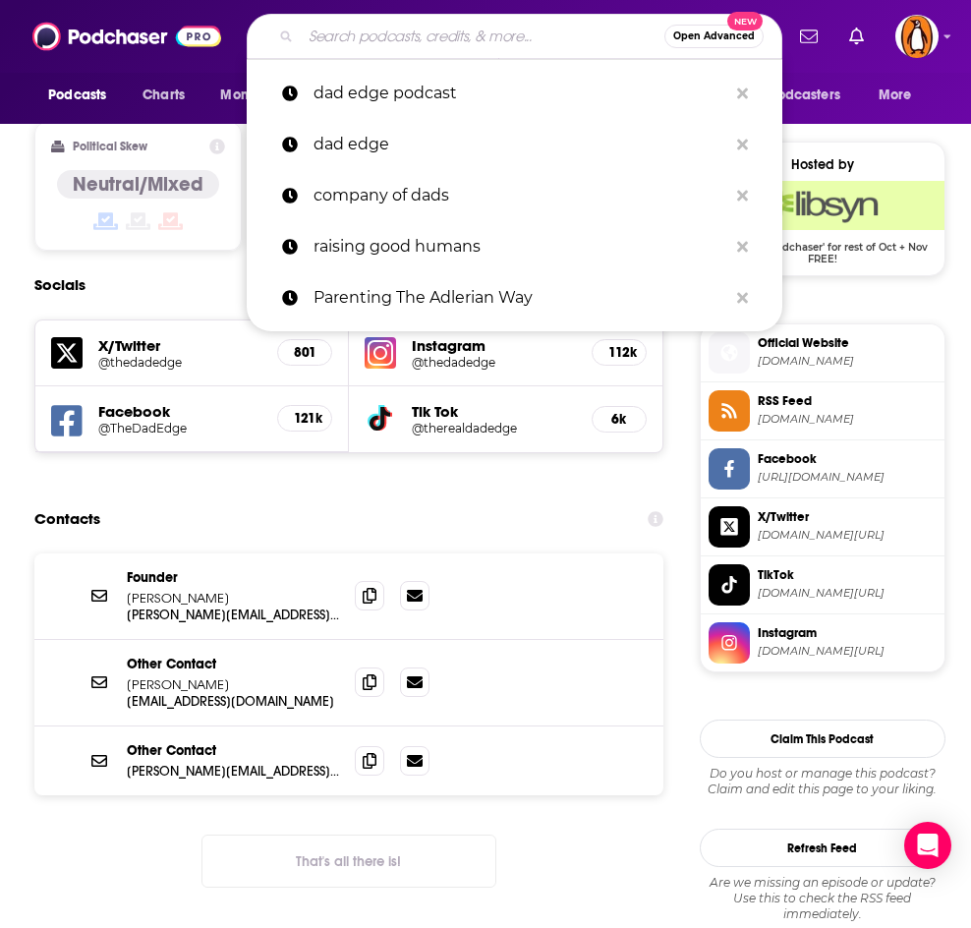
click at [411, 37] on input "Search podcasts, credits, & more..." at bounding box center [483, 36] width 364 height 31
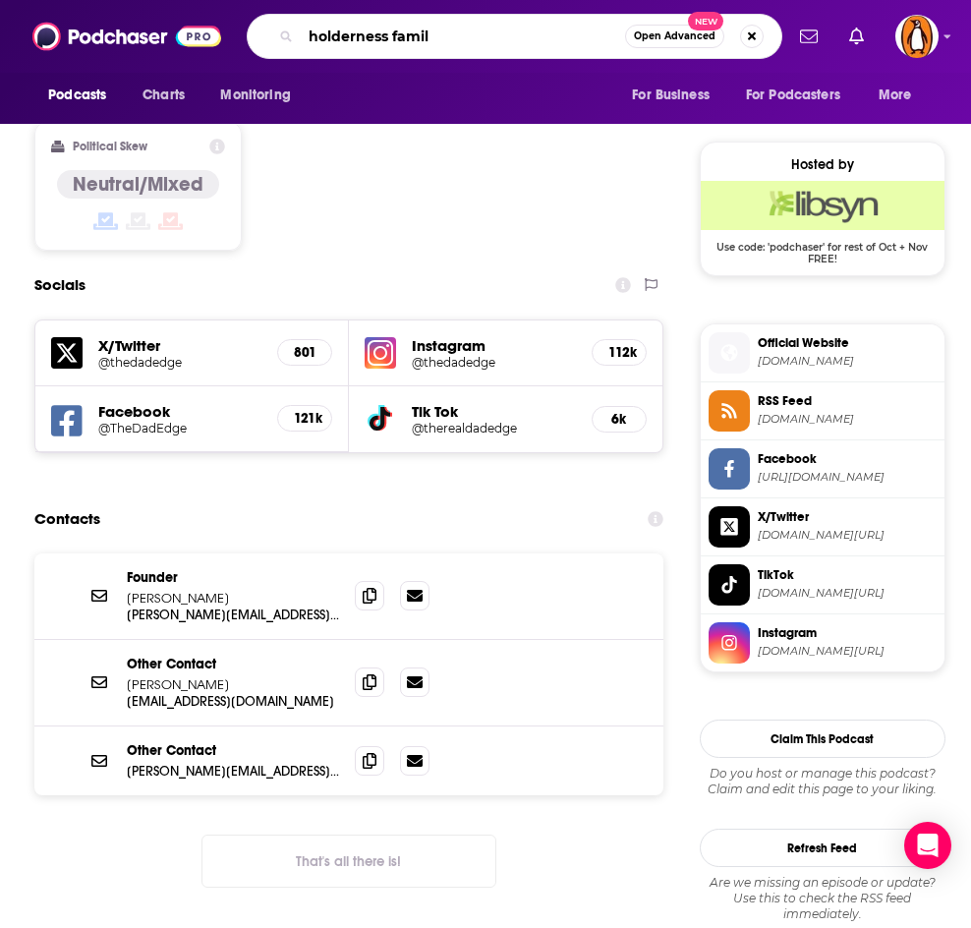
type input "holderness family"
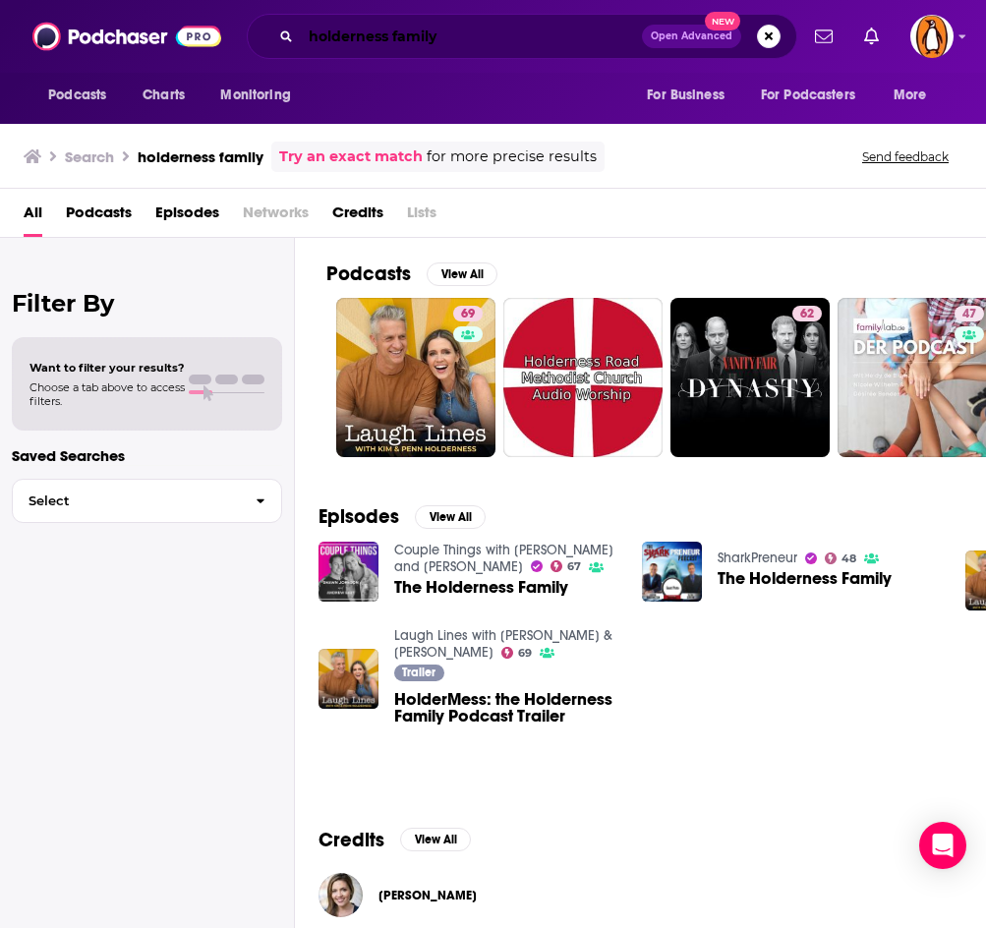
click at [388, 26] on input "holderness family" at bounding box center [471, 36] width 341 height 31
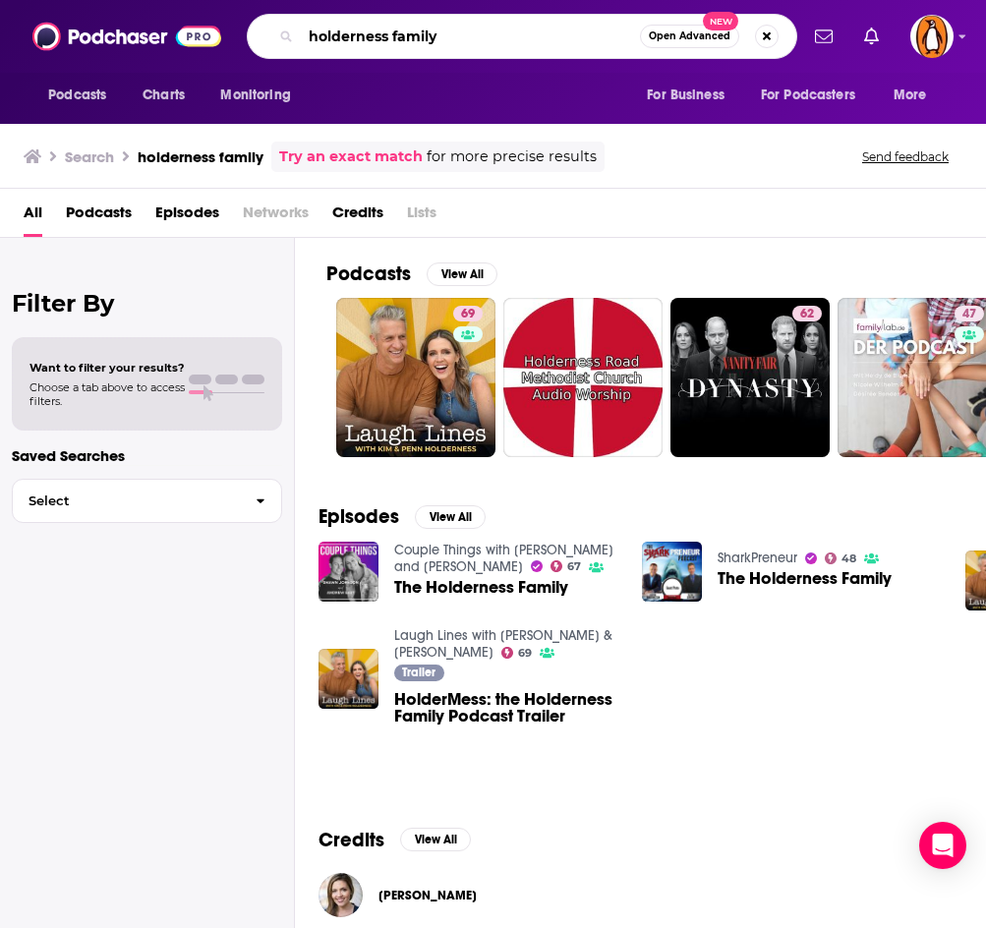
click at [388, 26] on input "holderness family" at bounding box center [470, 36] width 339 height 31
type input "u"
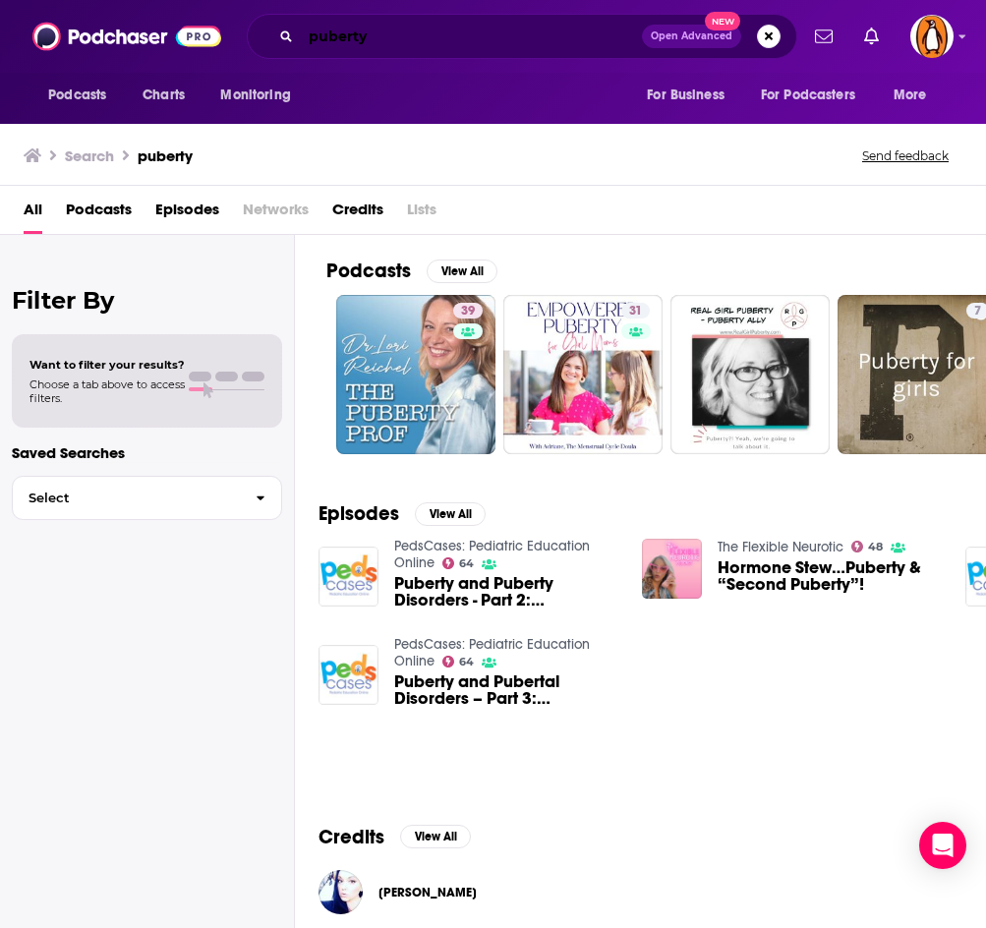
click at [357, 33] on input "puberty" at bounding box center [471, 36] width 341 height 31
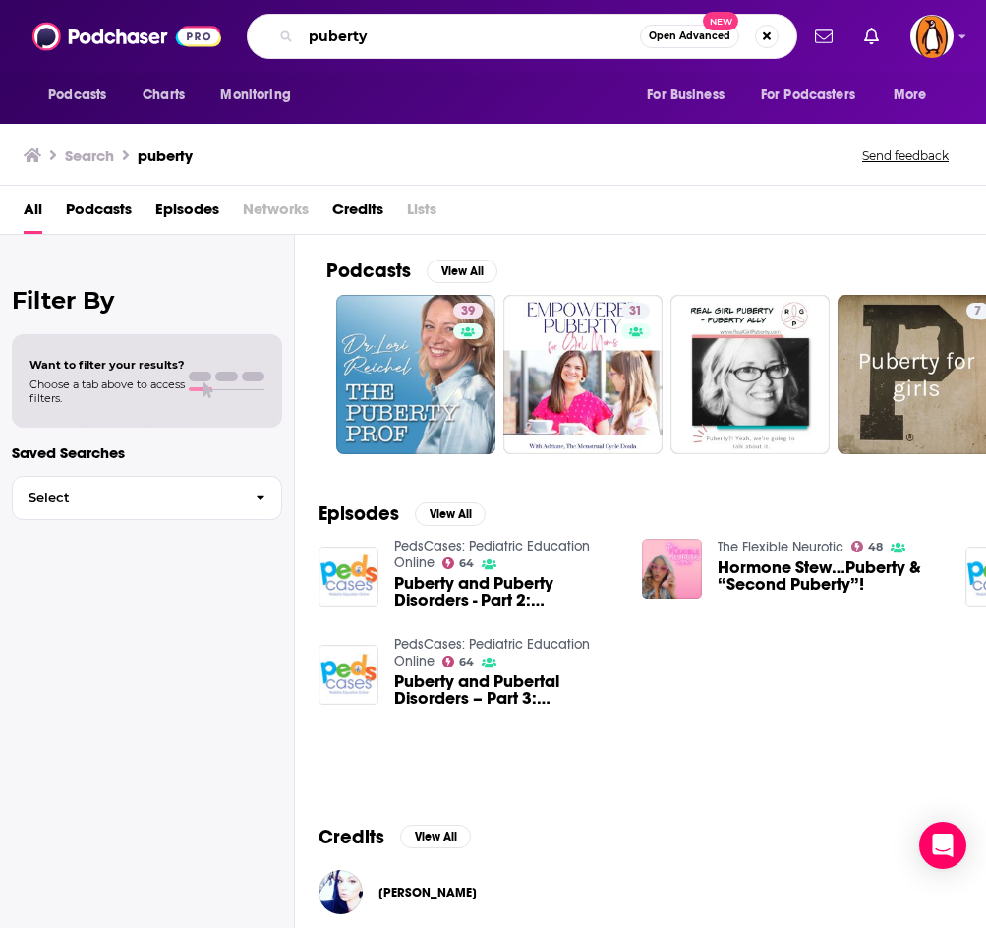
click at [357, 33] on input "puberty" at bounding box center [470, 36] width 339 height 31
type input "this is so awkward"
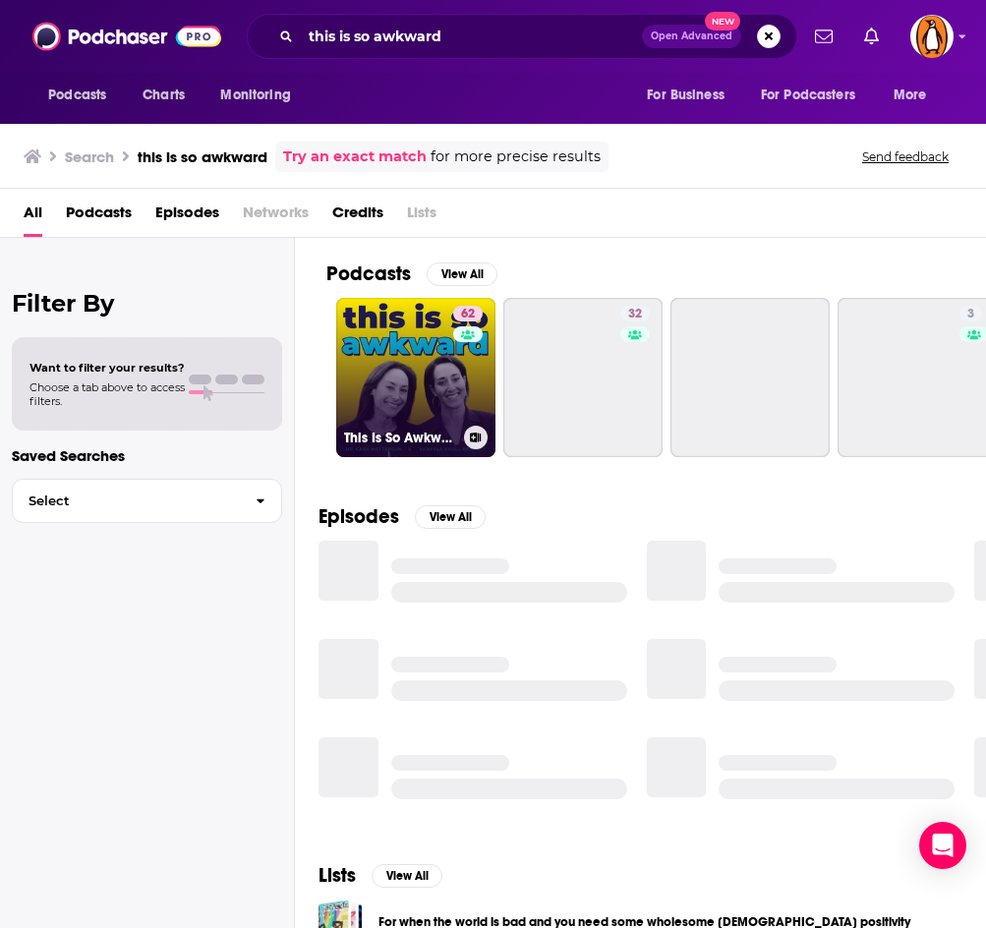
click at [386, 383] on link "62 This Is So Awkward" at bounding box center [415, 377] width 159 height 159
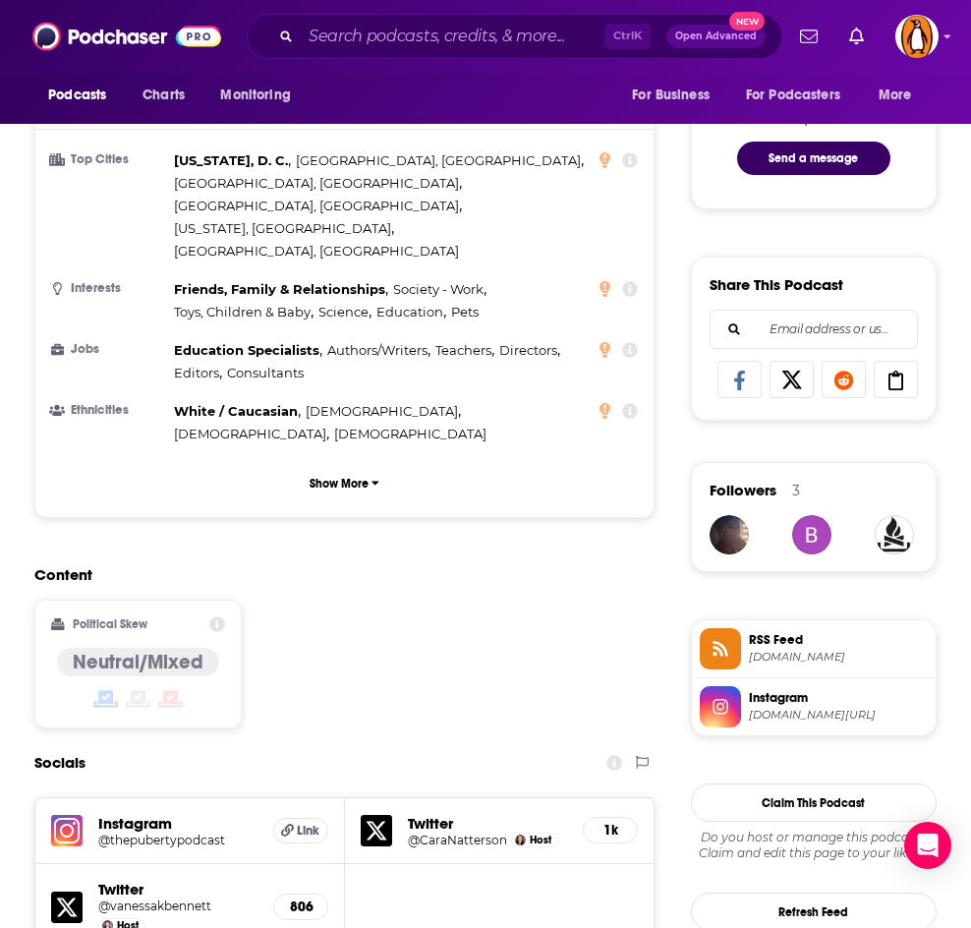
scroll to position [1508, 0]
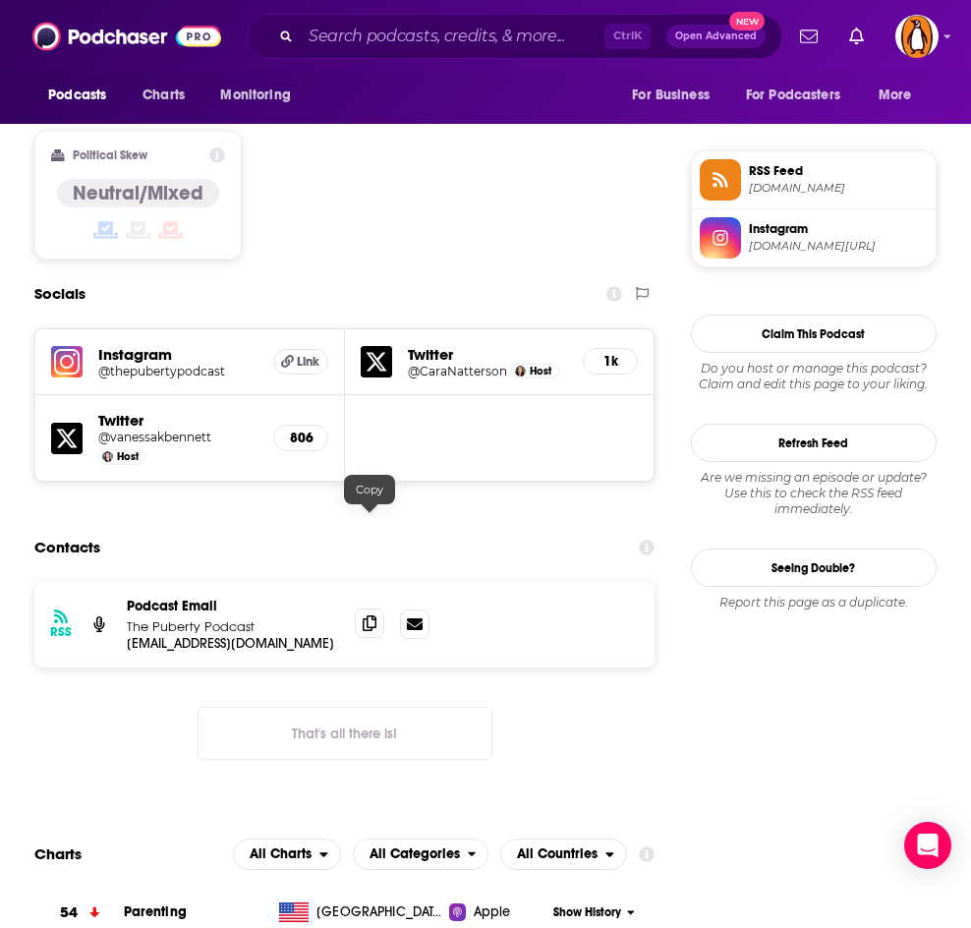
click at [370, 616] on icon at bounding box center [370, 624] width 14 height 16
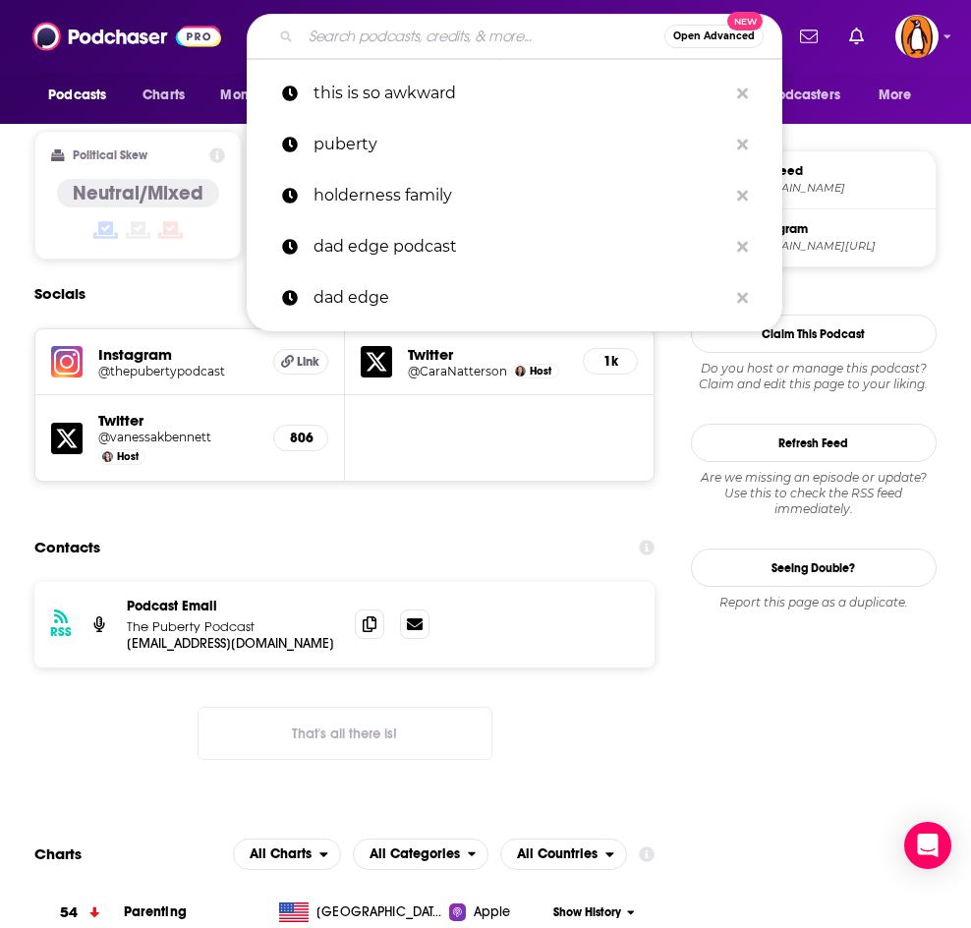
click at [342, 42] on input "Search podcasts, credits, & more..." at bounding box center [483, 36] width 364 height 31
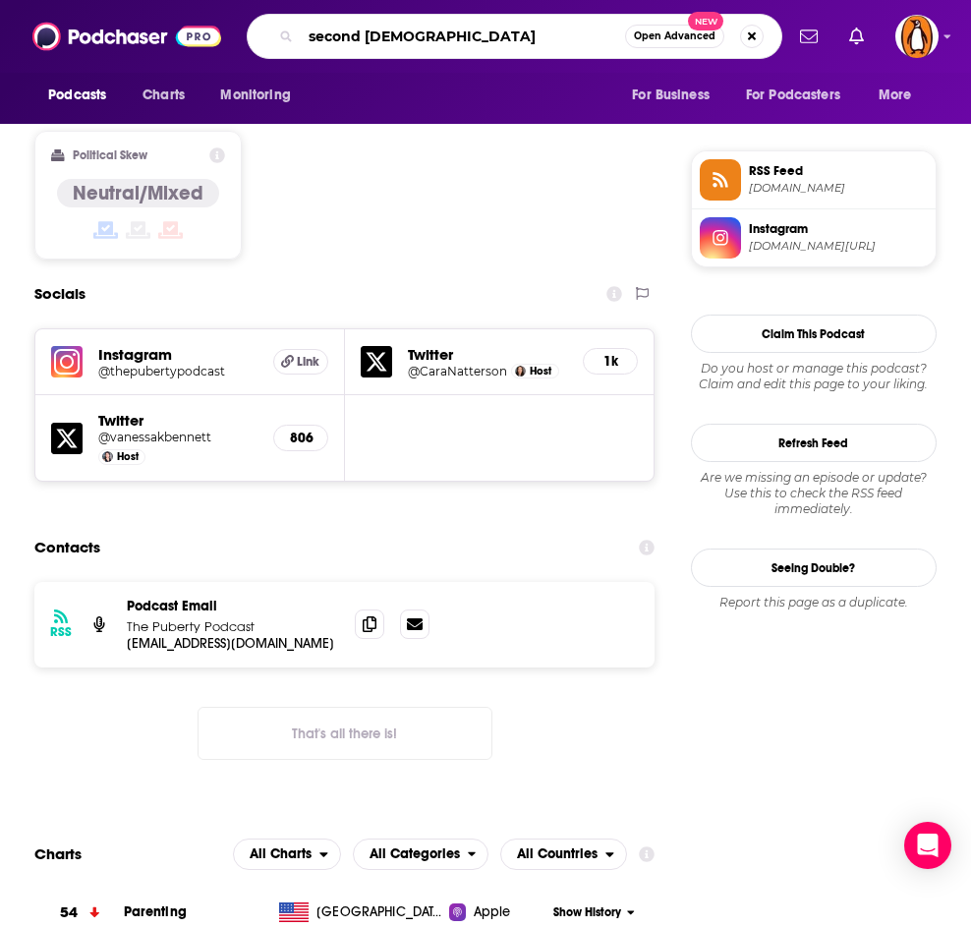
type input "second shift"
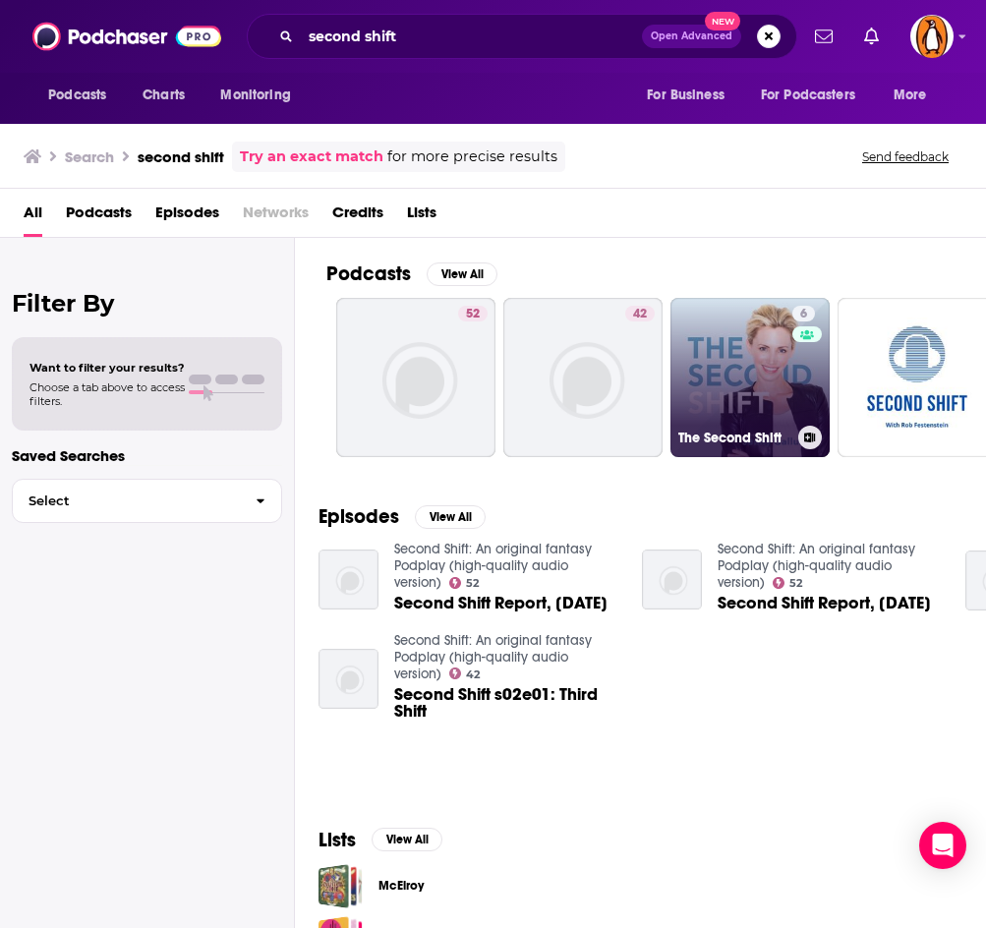
click at [748, 370] on link "6 The Second Shift" at bounding box center [750, 377] width 159 height 159
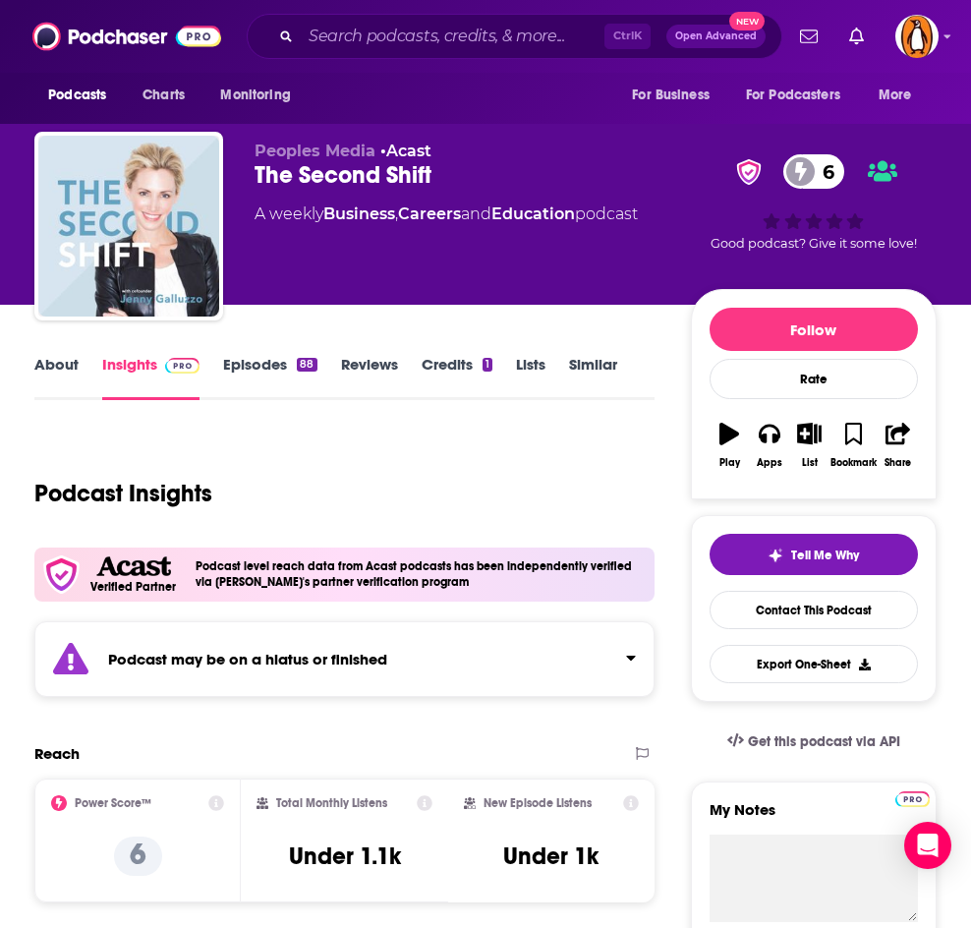
scroll to position [313, 0]
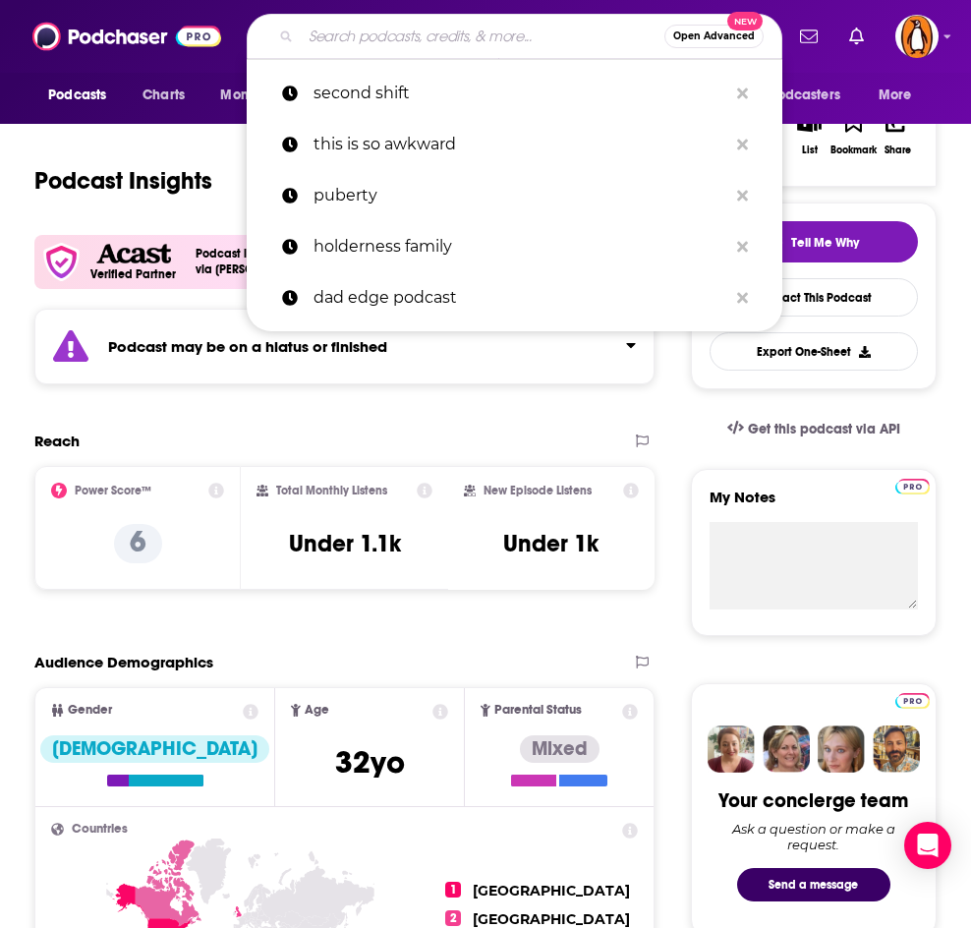
click at [345, 34] on input "Search podcasts, credits, & more..." at bounding box center [483, 36] width 364 height 31
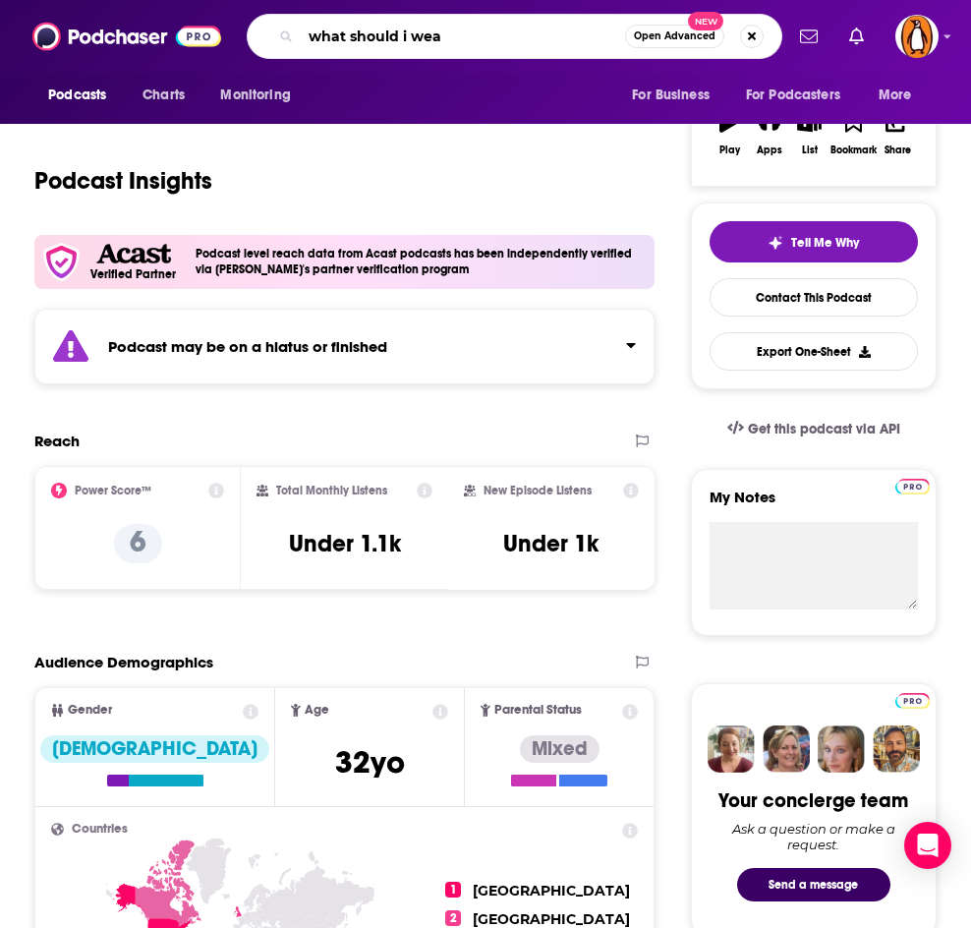
type input "what should i wear"
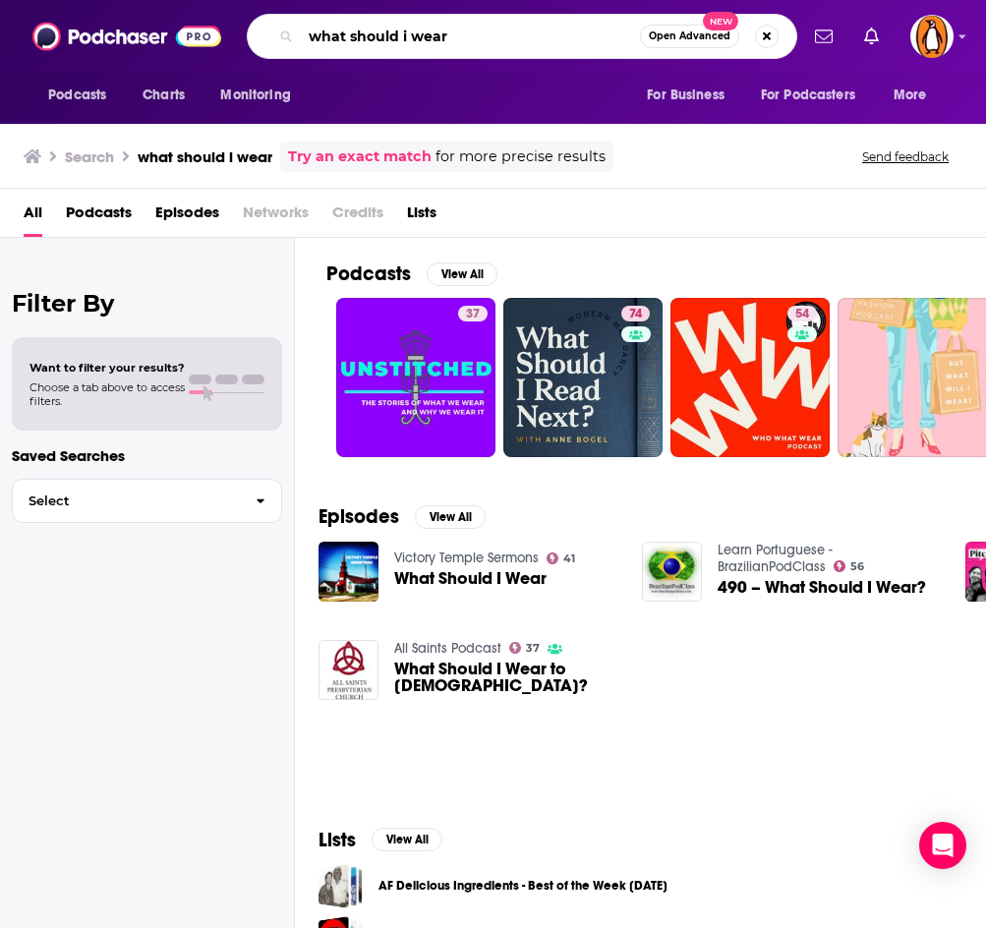
drag, startPoint x: 325, startPoint y: 35, endPoint x: 285, endPoint y: 32, distance: 40.4
click at [285, 32] on div "what should i wear Open Advanced New" at bounding box center [522, 36] width 551 height 45
type input "your teen mag"
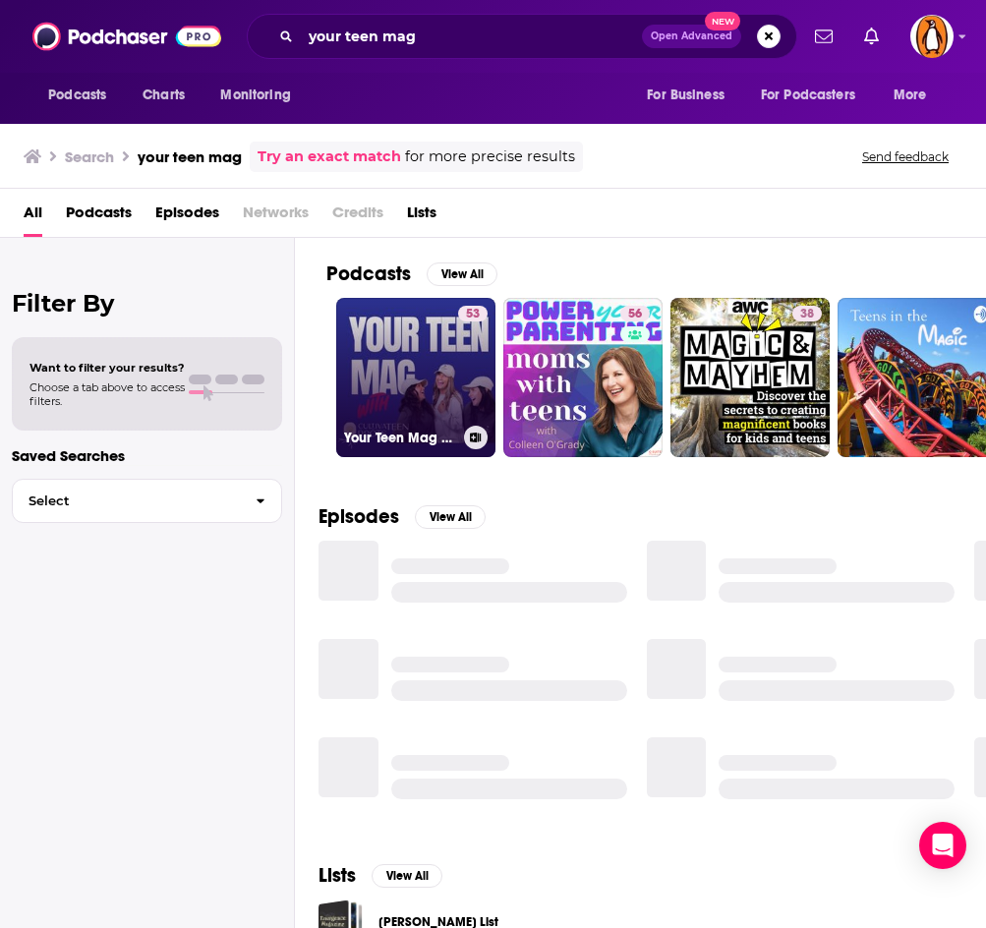
click at [421, 339] on link "53 Your Teen Mag Podcast" at bounding box center [415, 377] width 159 height 159
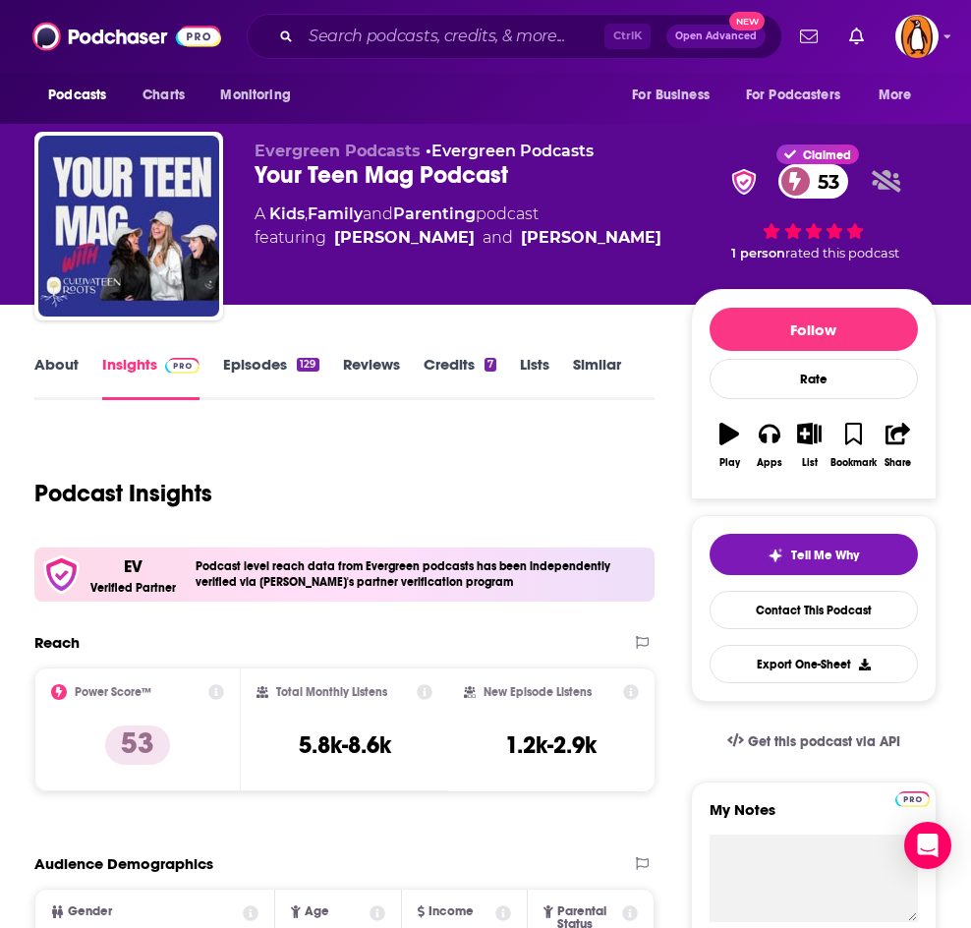
click at [62, 372] on link "About" at bounding box center [56, 377] width 44 height 45
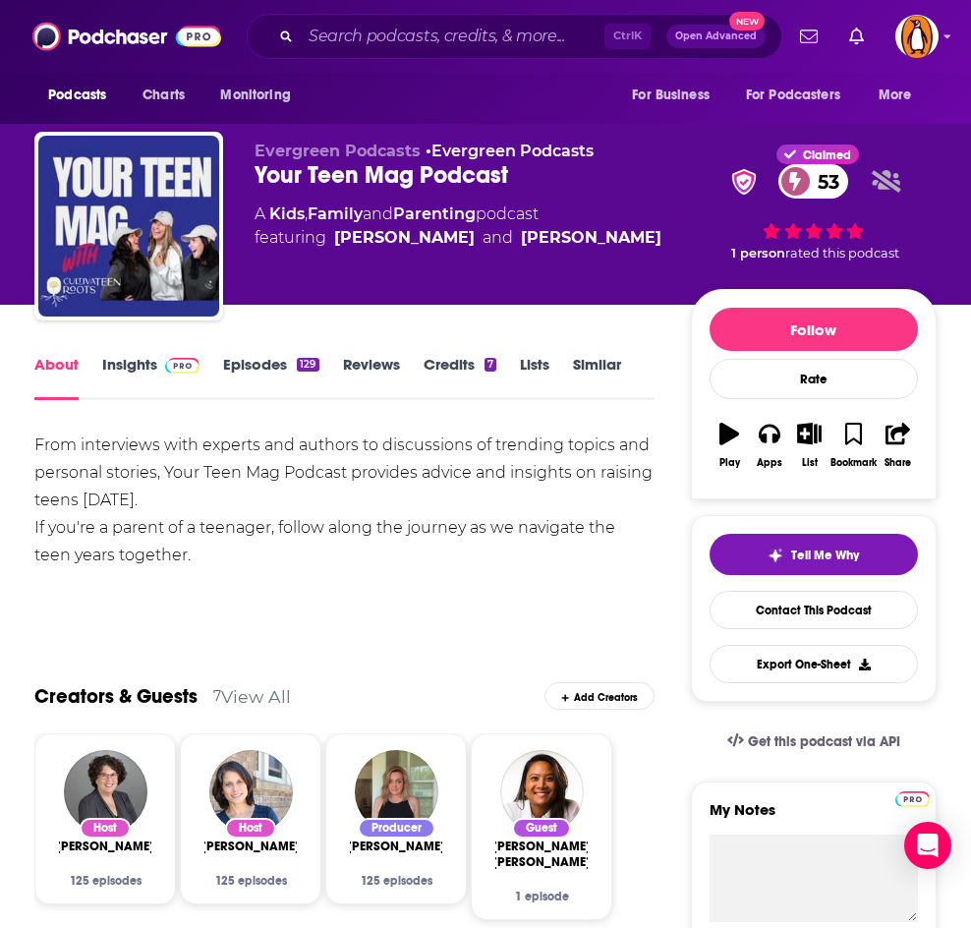
click at [127, 374] on link "Insights" at bounding box center [150, 377] width 97 height 45
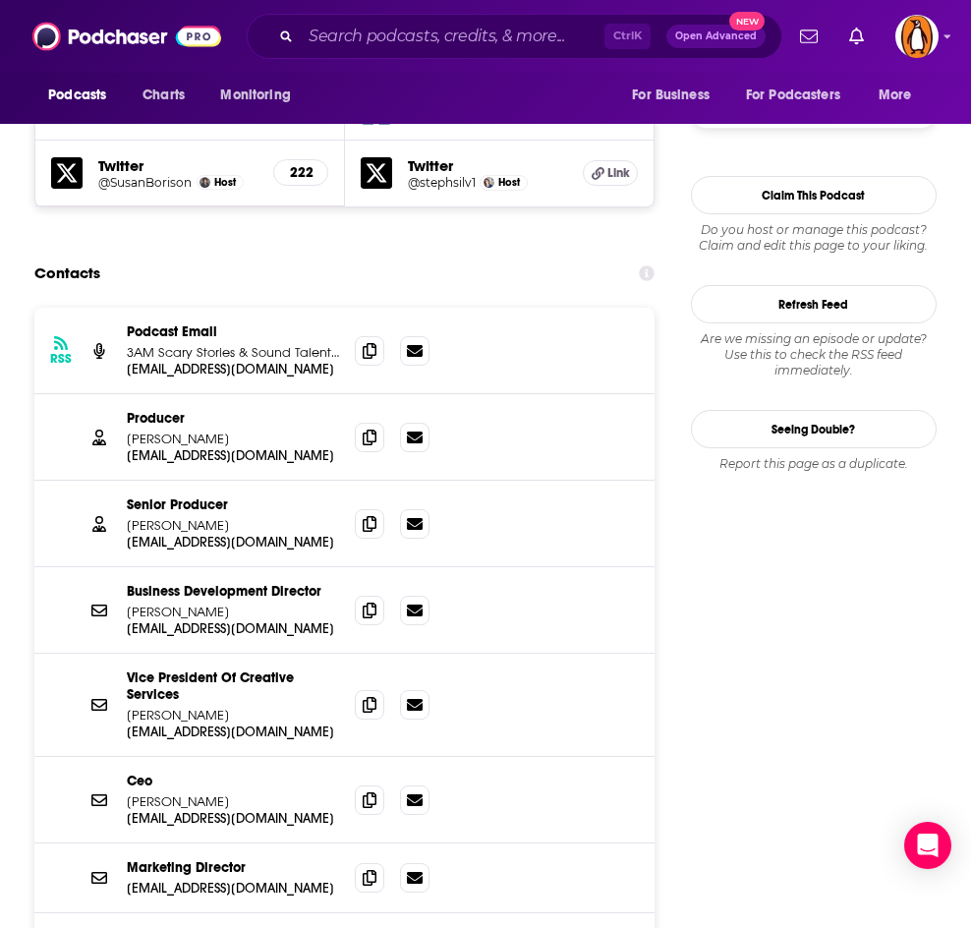
scroll to position [1945, 0]
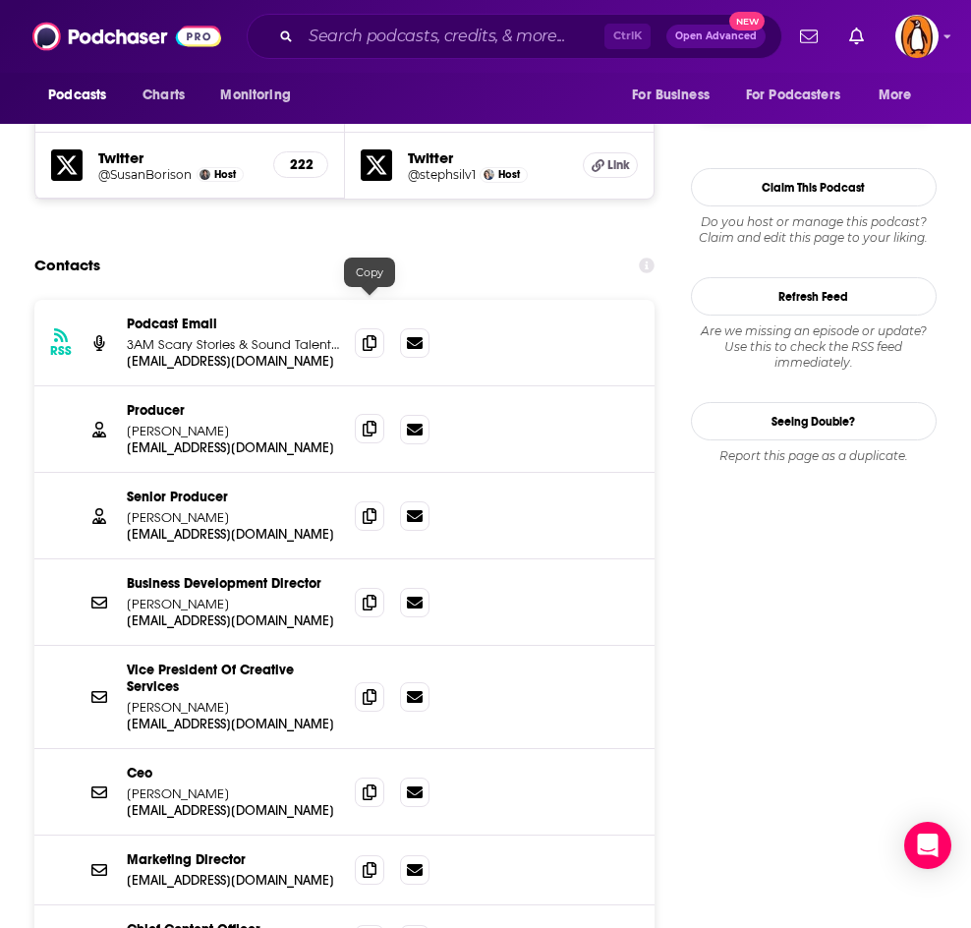
click at [364, 421] on icon at bounding box center [370, 429] width 14 height 16
click at [398, 19] on div "Ctrl K Open Advanced New" at bounding box center [515, 36] width 536 height 45
click at [400, 29] on input "Search podcasts, credits, & more..." at bounding box center [453, 36] width 304 height 31
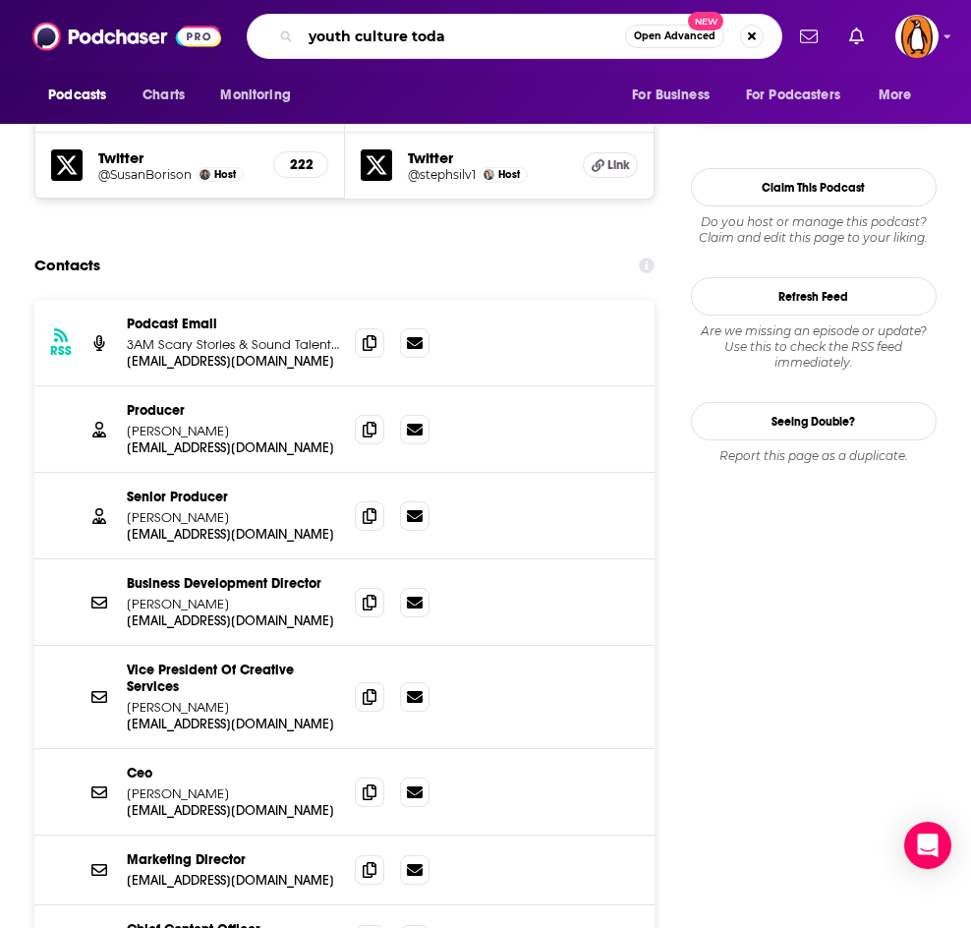
type input "youth culture [DATE]"
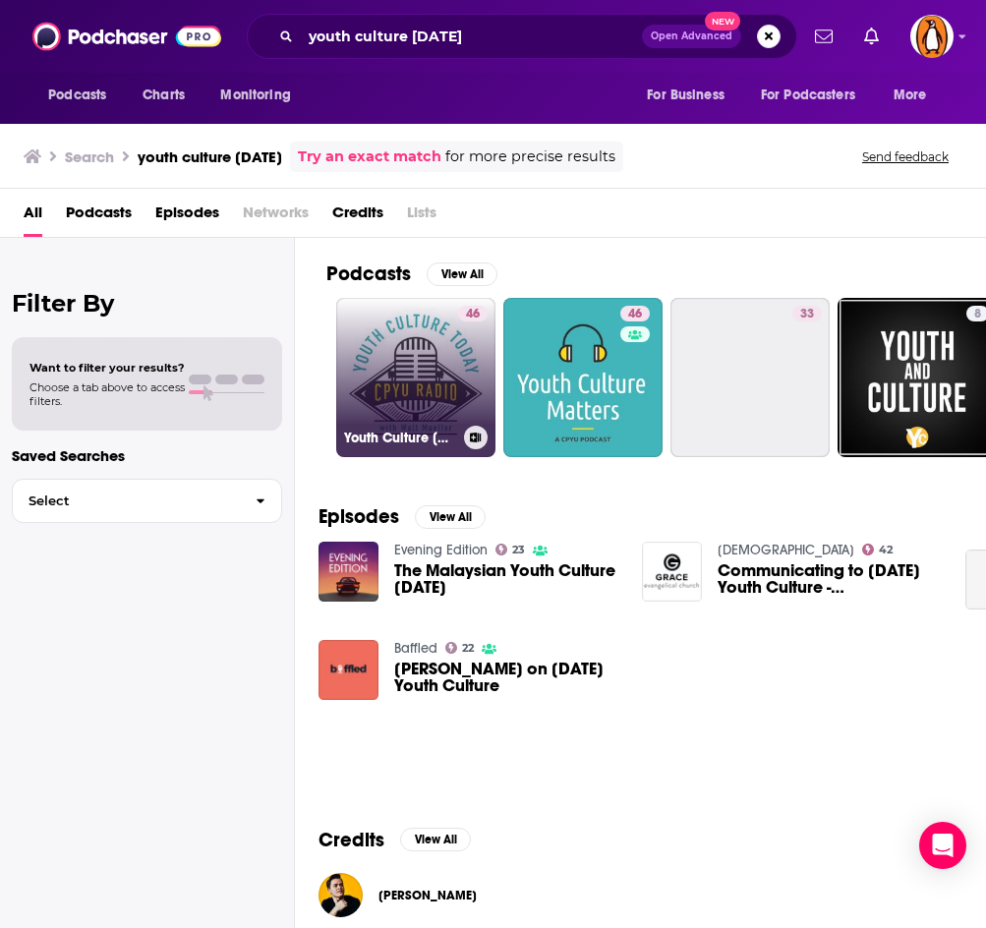
click at [422, 347] on link "46 Youth Culture [DATE] with [PERSON_NAME]" at bounding box center [415, 377] width 159 height 159
